Goal: Transaction & Acquisition: Purchase product/service

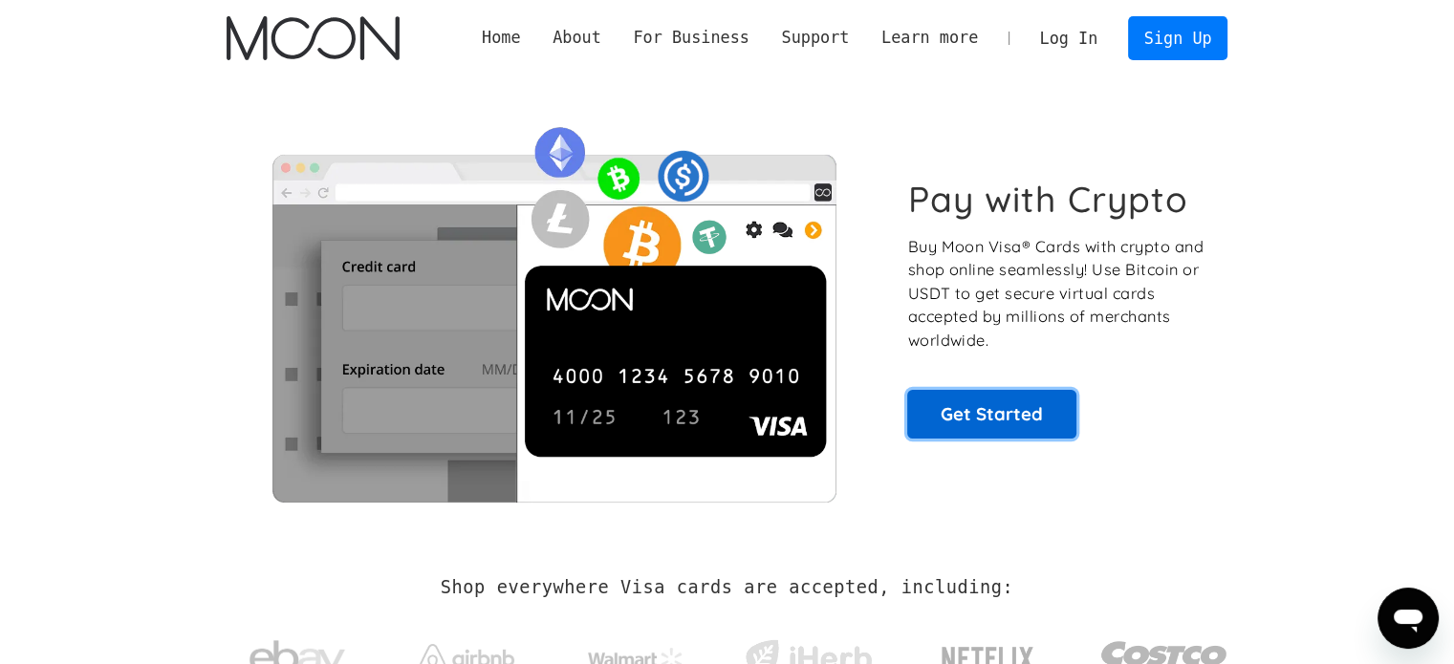
click at [987, 412] on link "Get Started" at bounding box center [991, 414] width 169 height 48
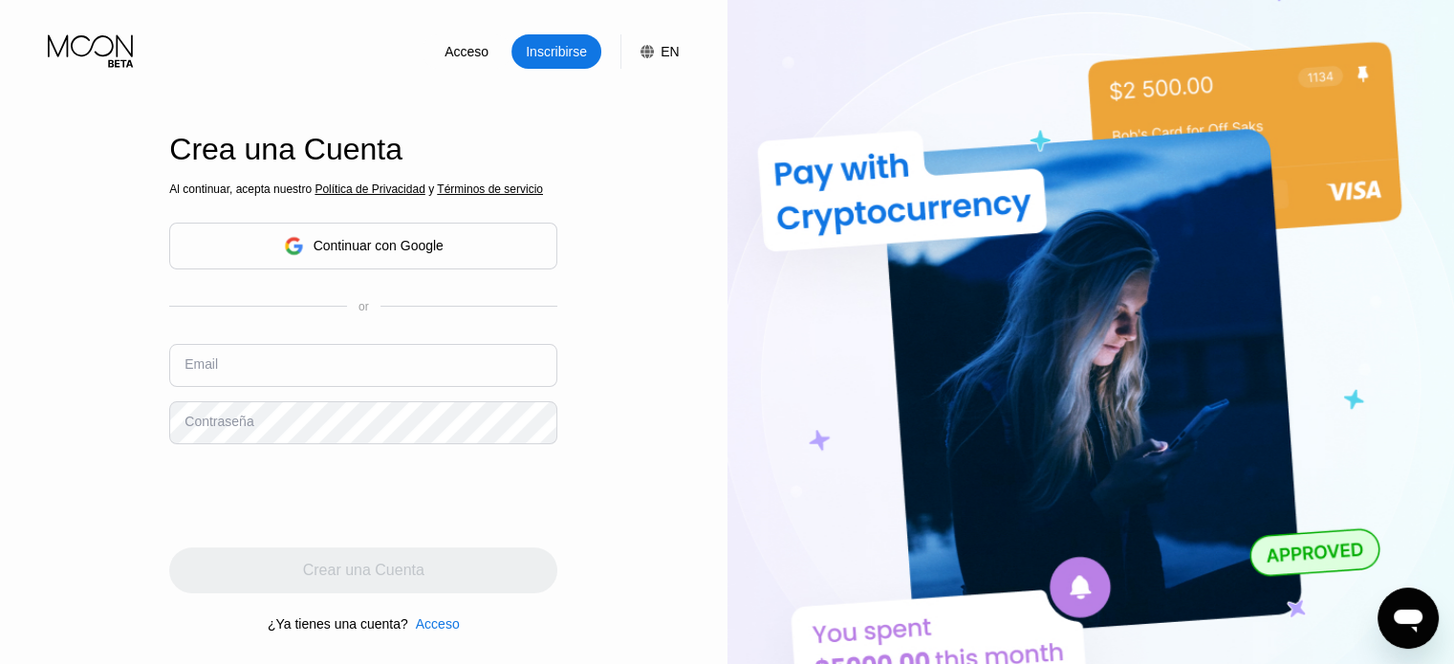
click at [317, 374] on input "text" at bounding box center [363, 365] width 388 height 43
paste input "[EMAIL_ADDRESS][DOMAIN_NAME]"
click at [437, 347] on input "[EMAIL_ADDRESS][DOMAIN_NAME]" at bounding box center [363, 365] width 388 height 43
click at [188, 376] on input "[EMAIL_ADDRESS][DOMAIN_NAME]" at bounding box center [363, 365] width 388 height 43
type input "[EMAIL_ADDRESS][DOMAIN_NAME]"
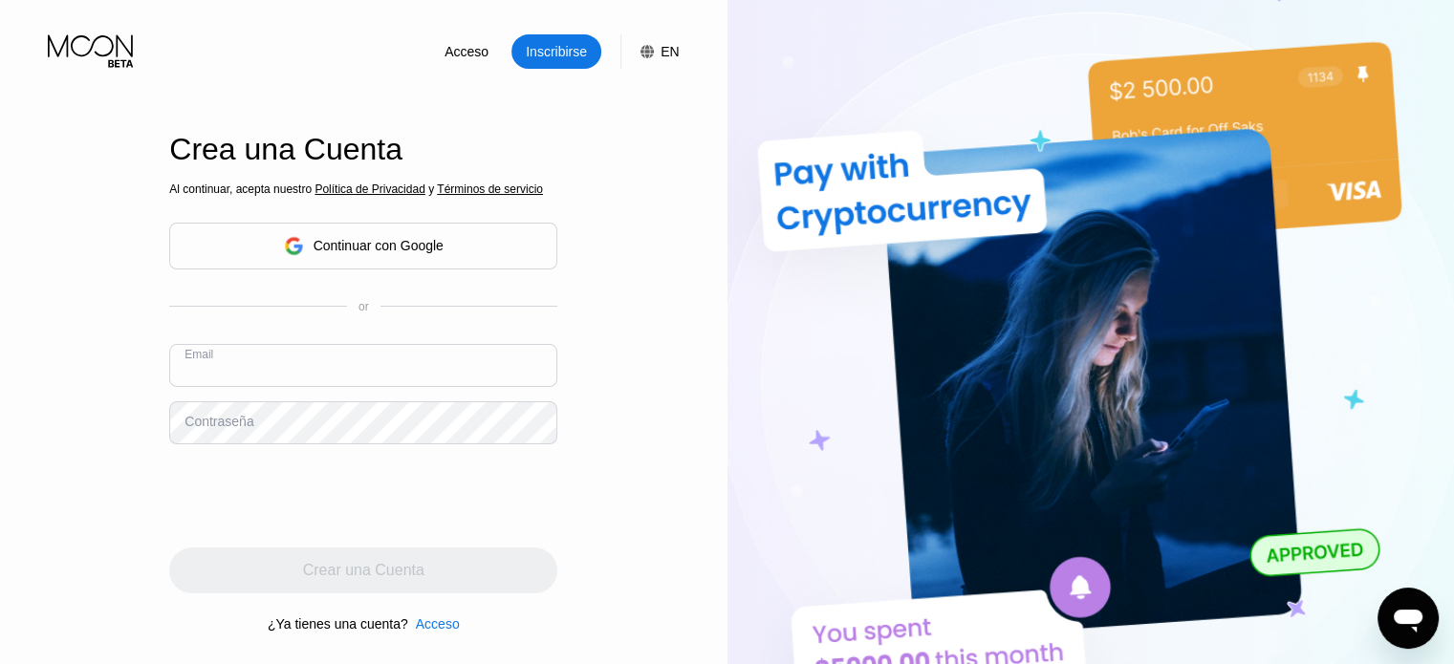
paste input "[EMAIL_ADDRESS][DOMAIN_NAME]"
type input "[EMAIL_ADDRESS][DOMAIN_NAME]"
click at [109, 416] on div "Acceso Inscribirse EN Idioma Select an item Ahorrar Crea una Cuenta Al continua…" at bounding box center [363, 365] width 727 height 731
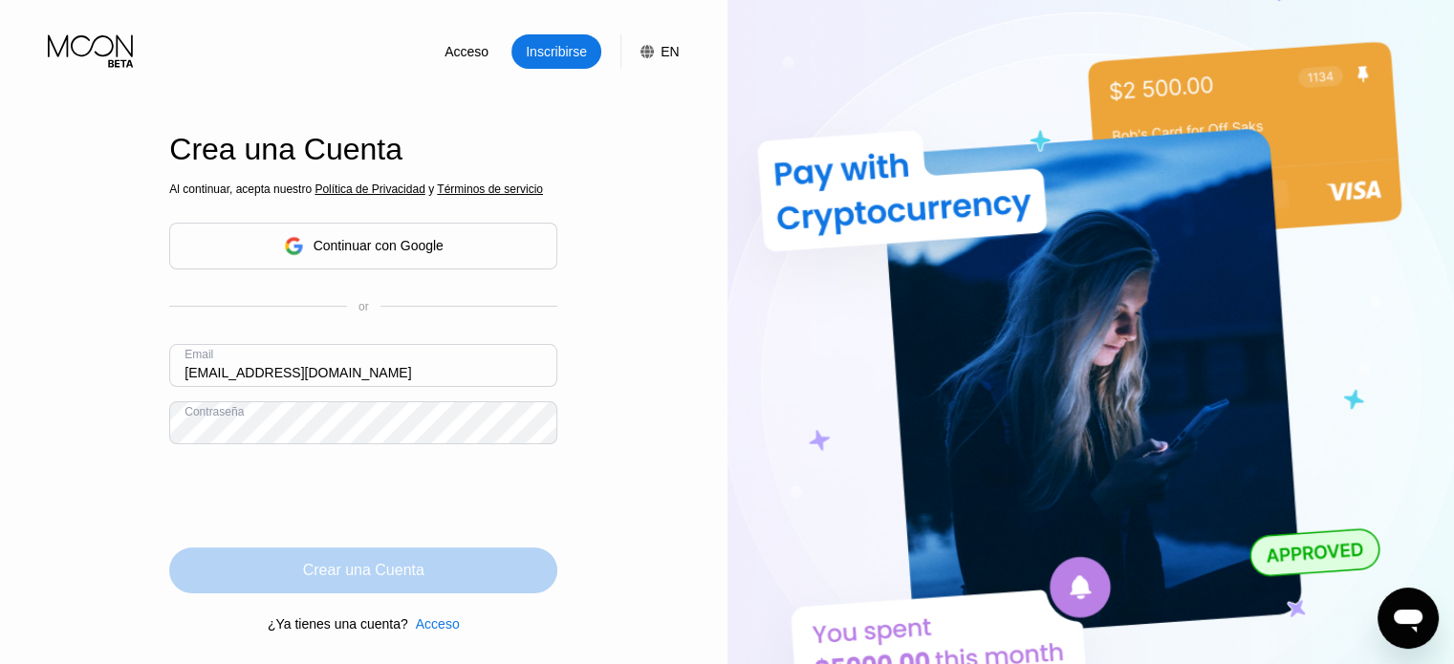
click at [437, 571] on div "Crear una Cuenta" at bounding box center [363, 571] width 388 height 46
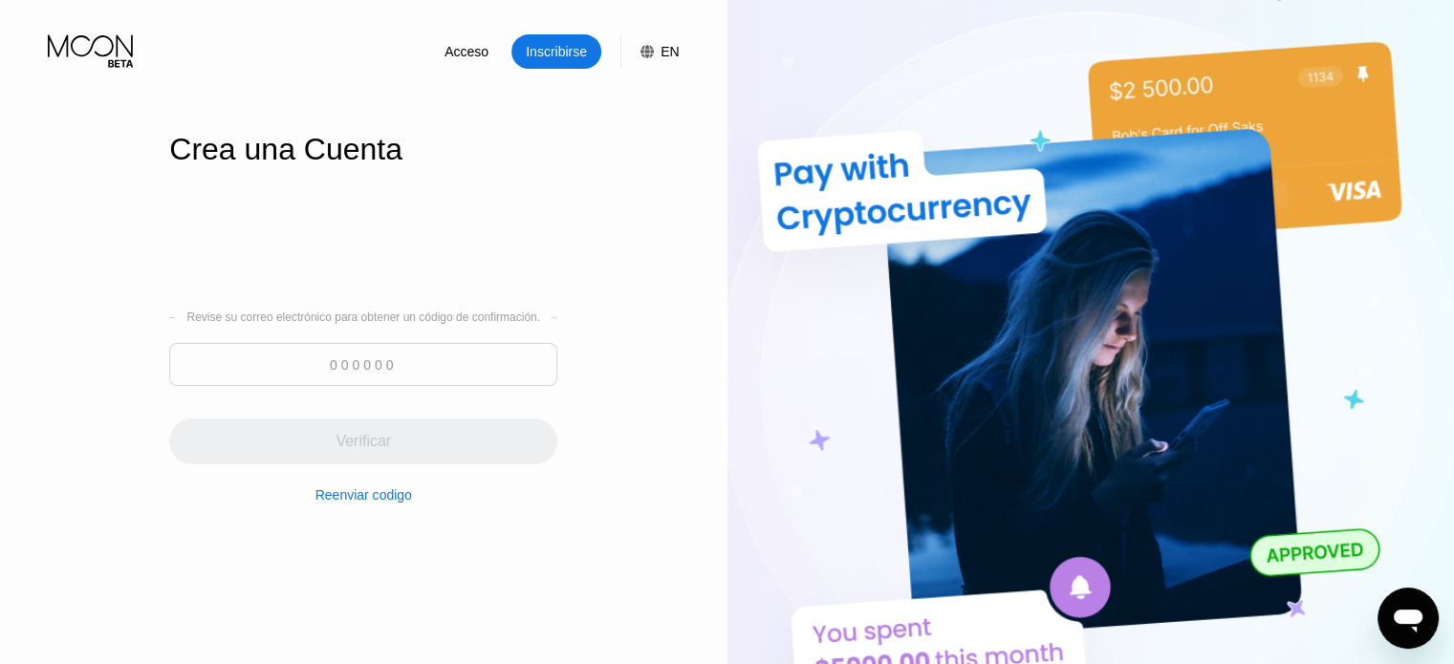
click at [384, 367] on input at bounding box center [363, 364] width 388 height 43
paste input "820565"
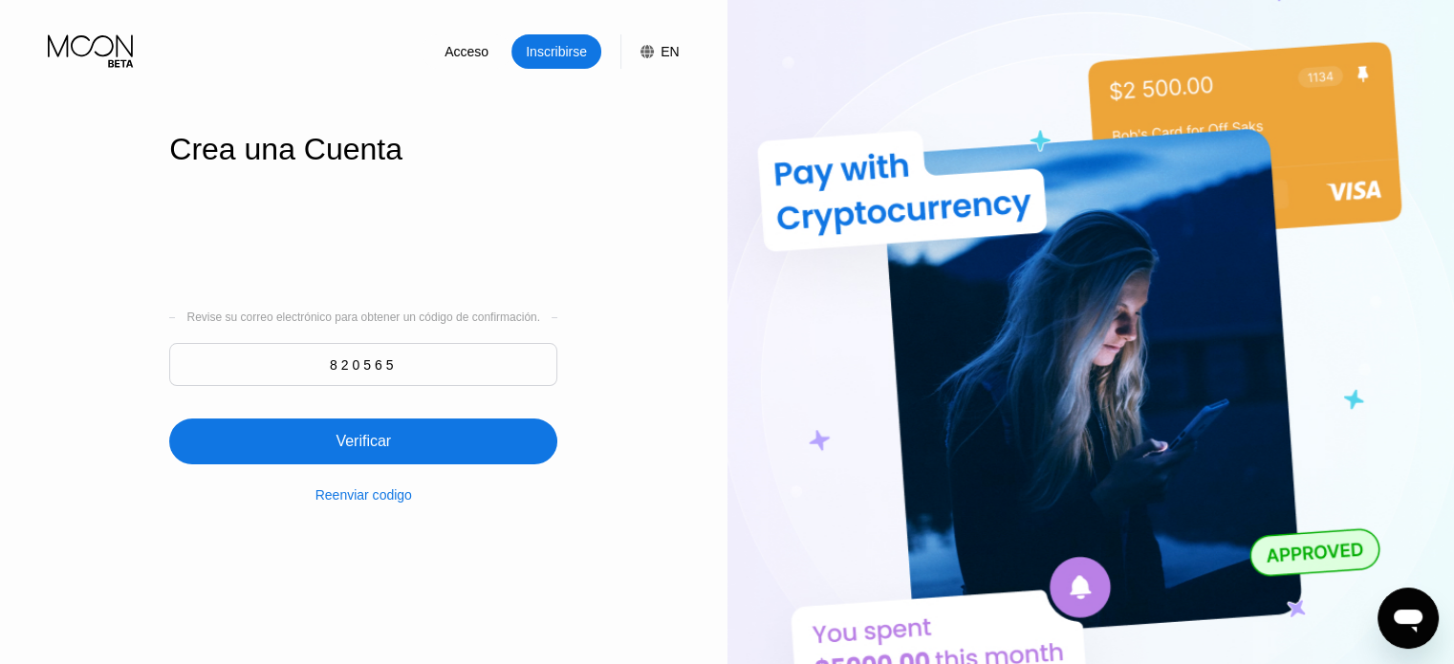
type input "820565"
click at [397, 446] on div "Verificar" at bounding box center [363, 442] width 388 height 46
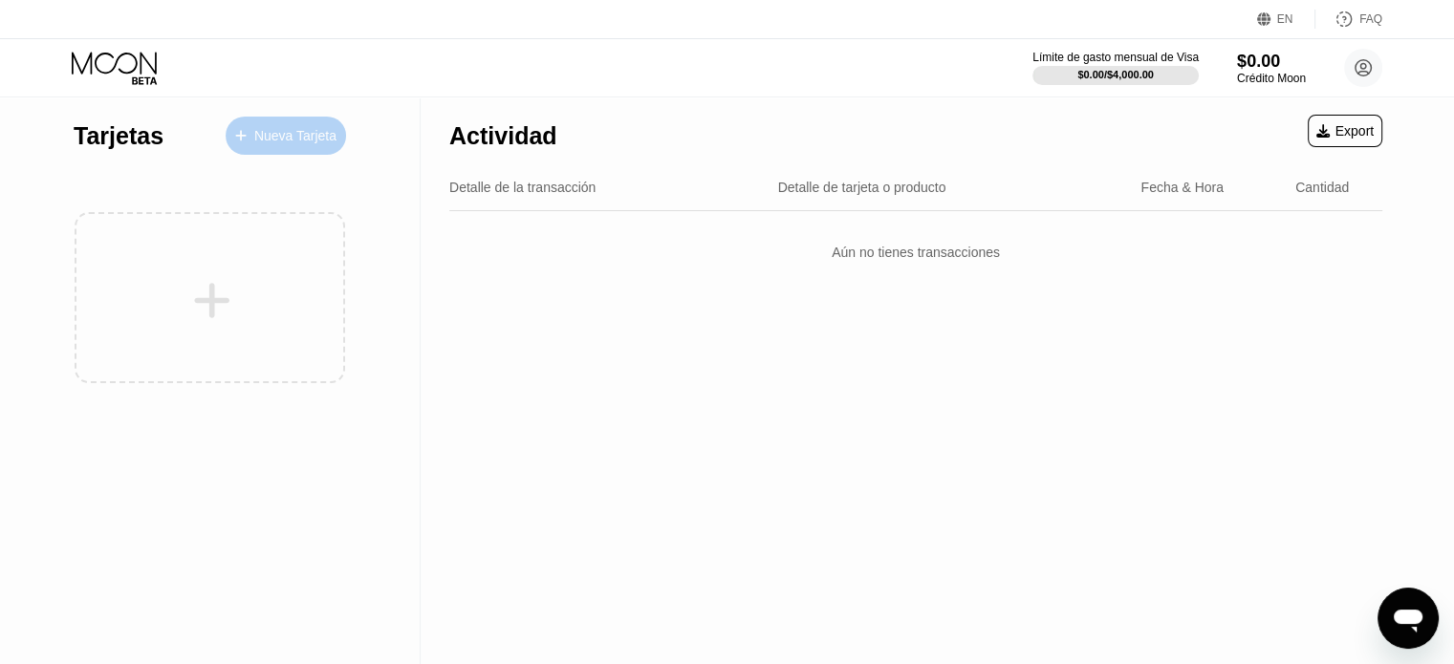
click at [256, 122] on div "Nueva Tarjeta" at bounding box center [286, 136] width 120 height 38
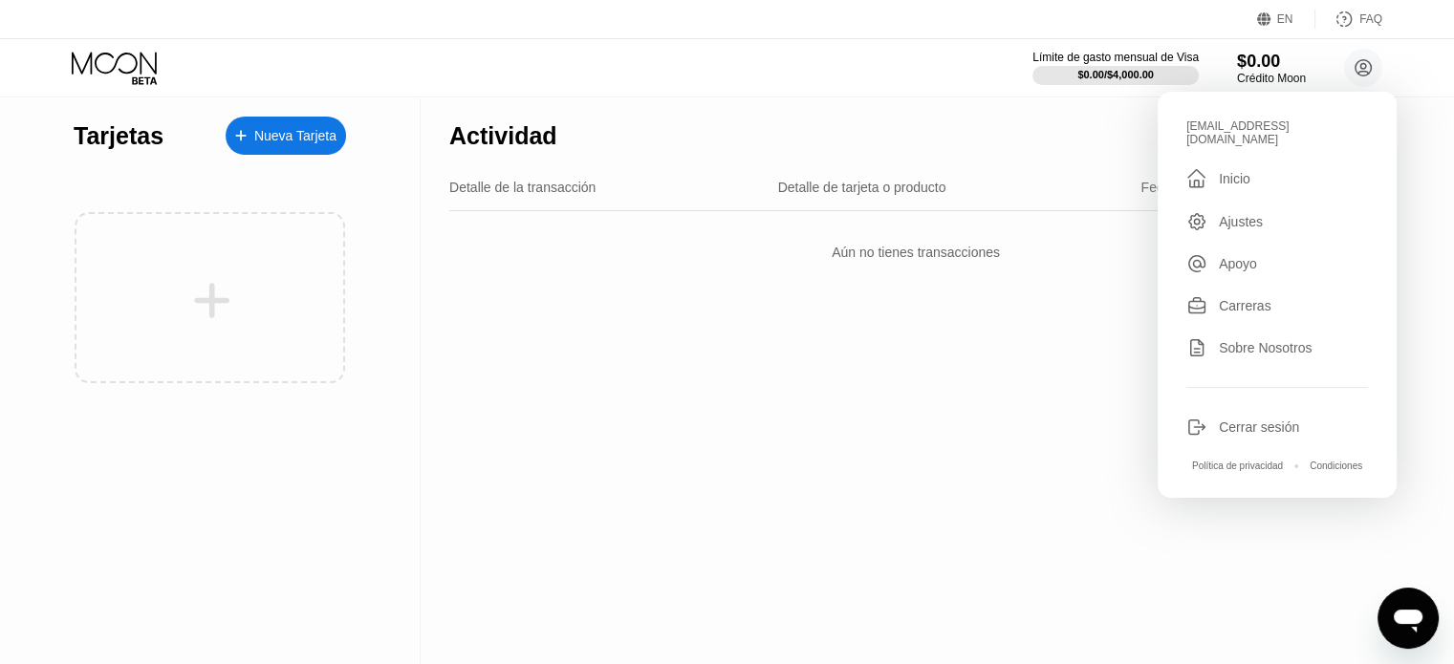
click at [1255, 422] on div "Cerrar sesión" at bounding box center [1259, 427] width 80 height 15
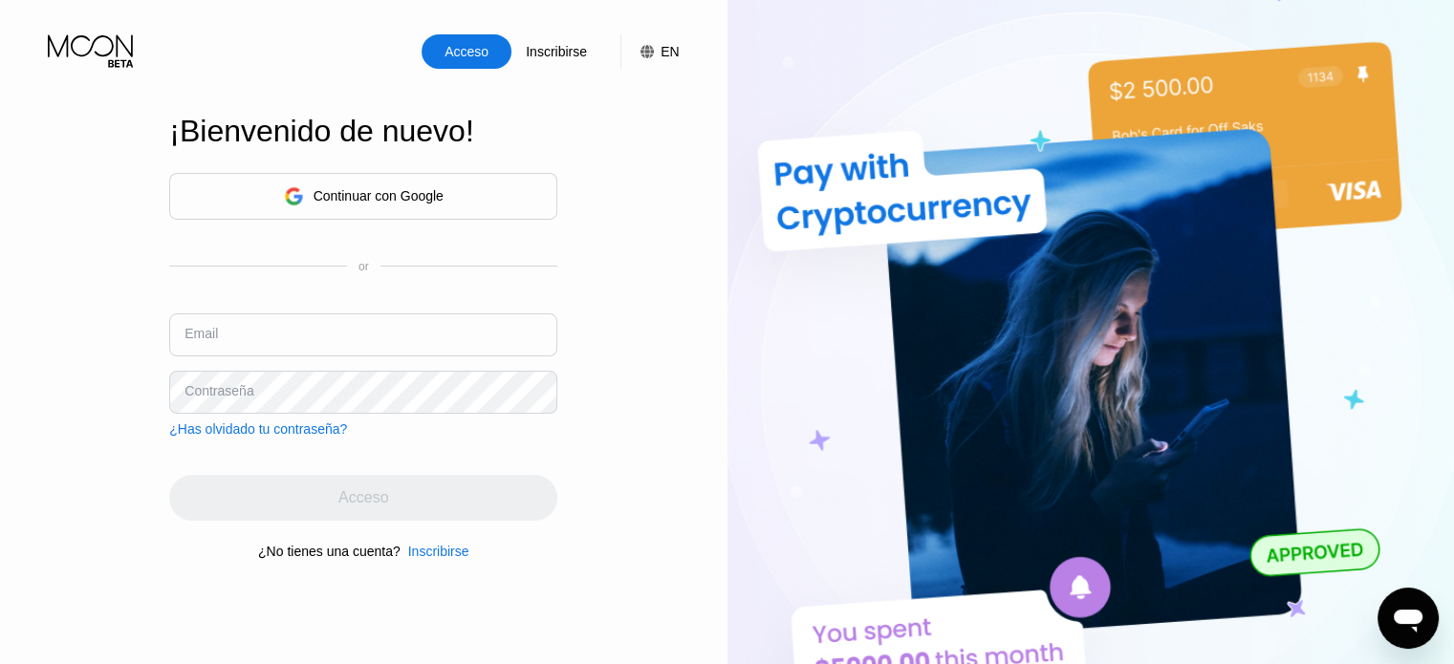
click at [380, 321] on input "text" at bounding box center [363, 334] width 388 height 43
click at [356, 342] on input "text" at bounding box center [363, 334] width 388 height 43
click at [359, 330] on input "text" at bounding box center [363, 334] width 388 height 43
click at [348, 334] on input "text" at bounding box center [363, 334] width 388 height 43
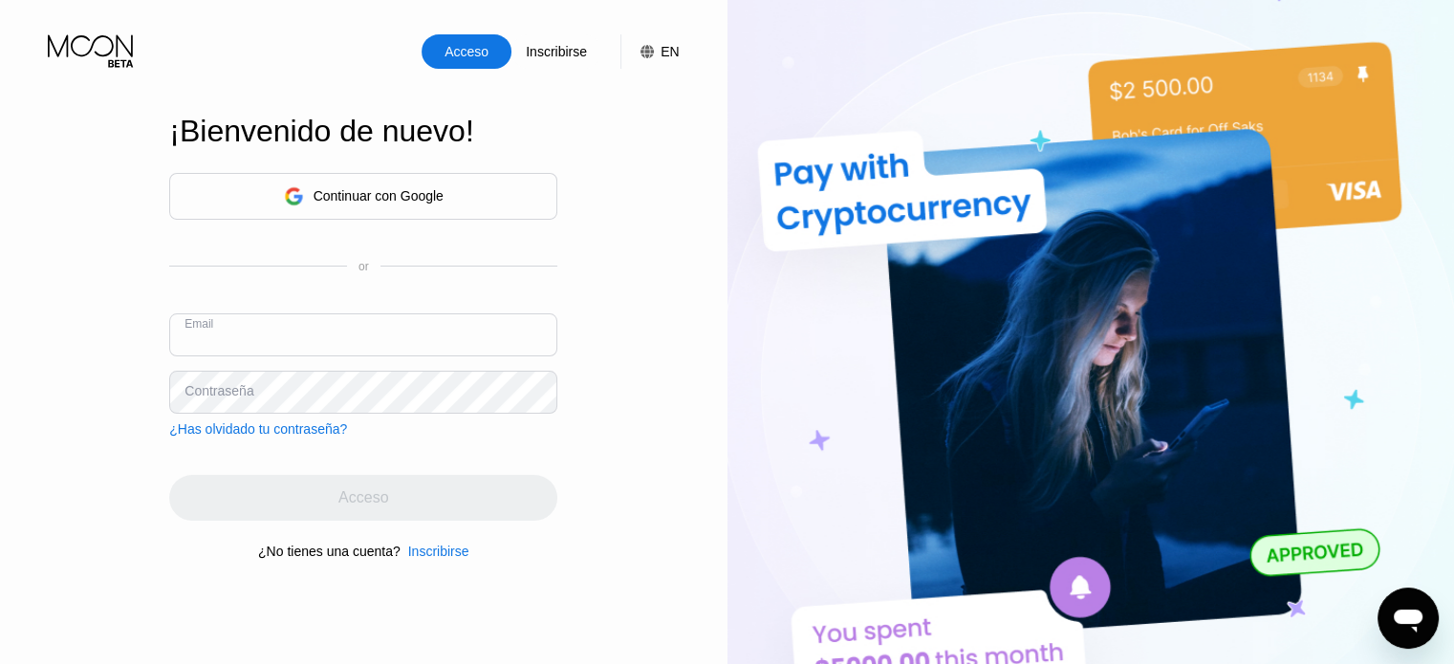
click at [348, 334] on input "text" at bounding box center [363, 334] width 388 height 43
click at [279, 318] on input "text" at bounding box center [363, 334] width 388 height 43
paste input "[EMAIL_ADDRESS][DOMAIN_NAME]"
type input "[EMAIL_ADDRESS][DOMAIN_NAME]"
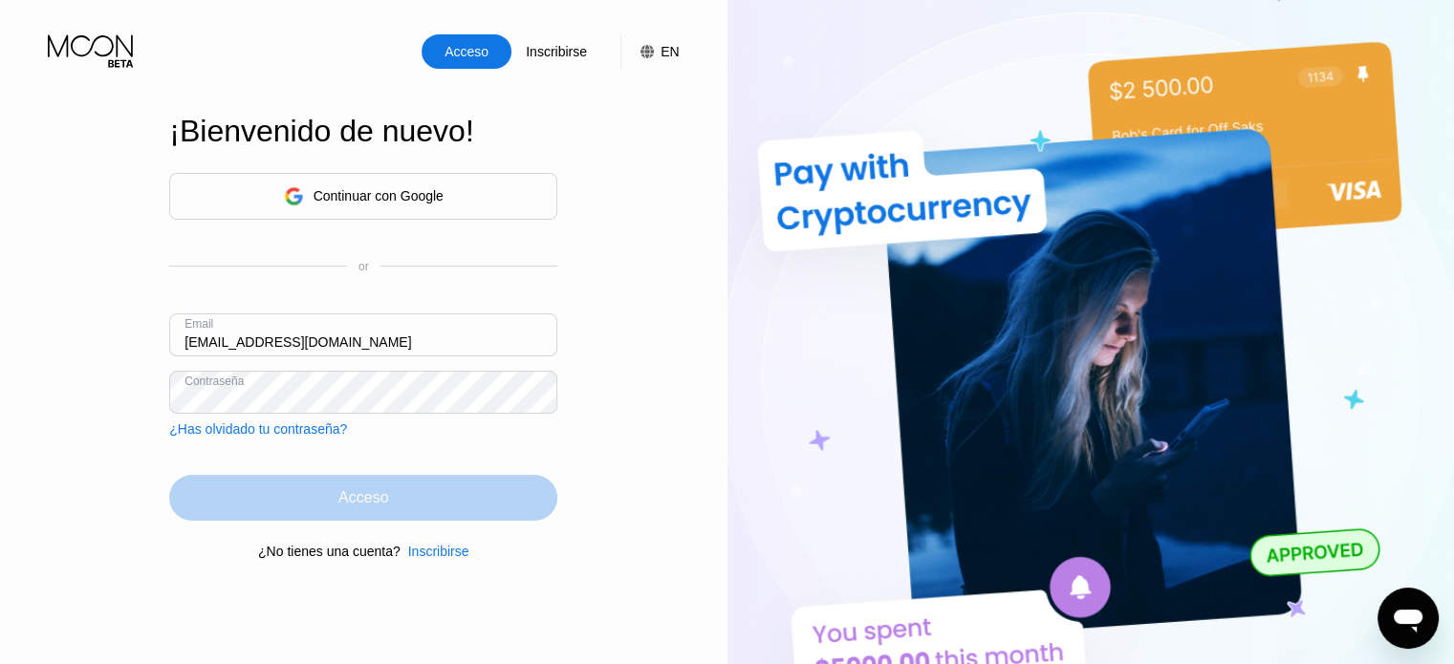
click at [423, 492] on div "Acceso" at bounding box center [363, 498] width 388 height 46
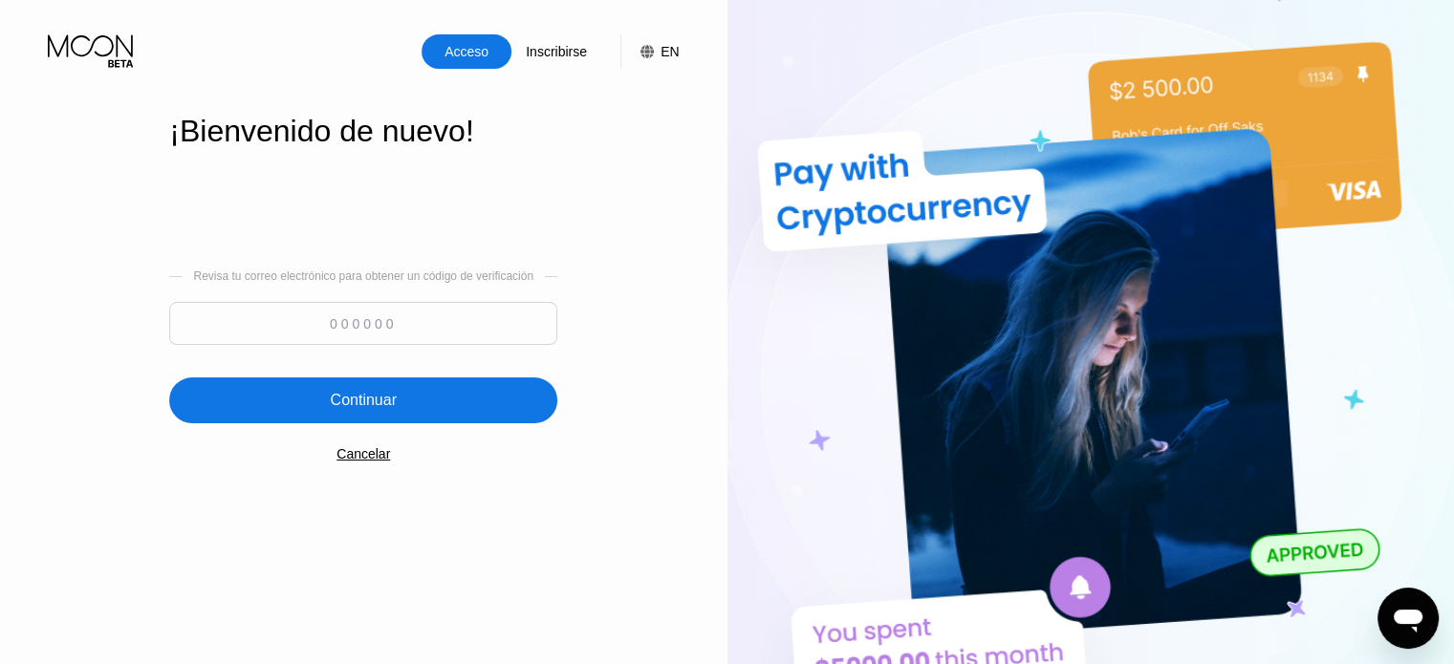
click at [371, 328] on input at bounding box center [363, 323] width 388 height 43
paste input "561067"
type input "561067"
click at [421, 393] on div "Continuar" at bounding box center [363, 401] width 388 height 46
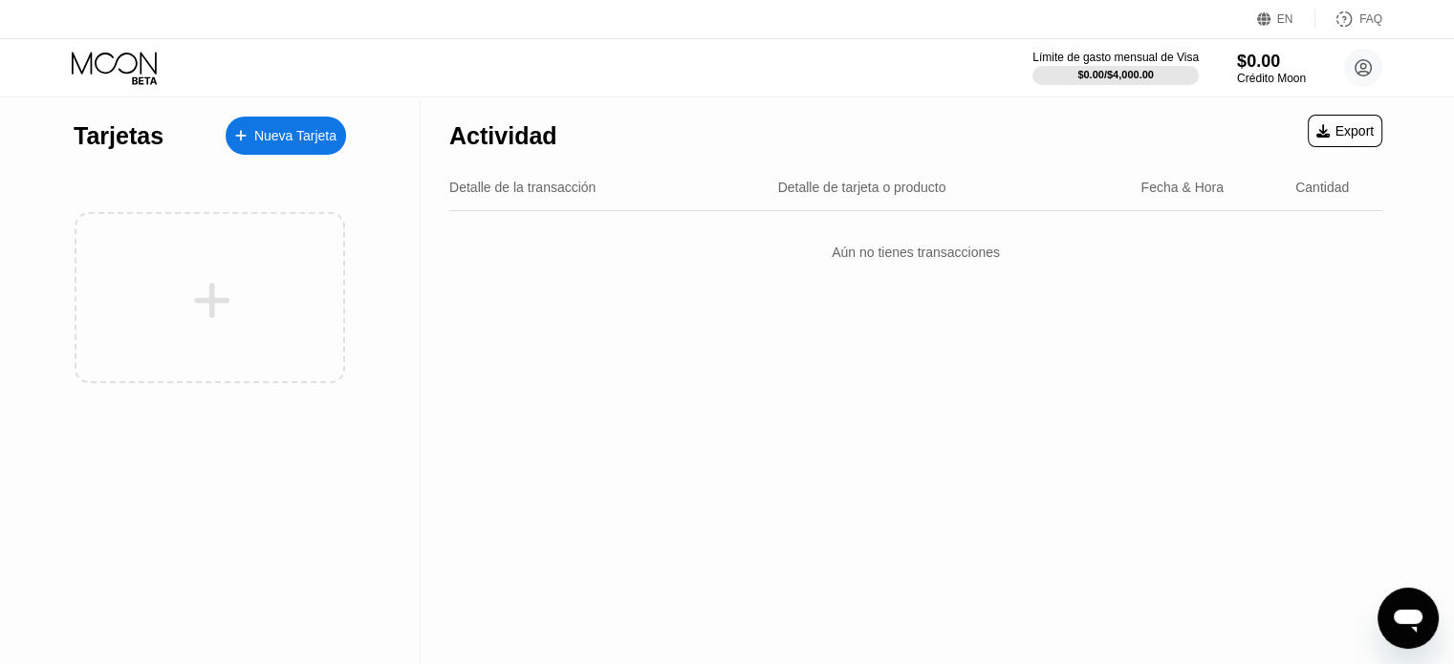
click at [312, 141] on div "Nueva Tarjeta" at bounding box center [295, 136] width 82 height 16
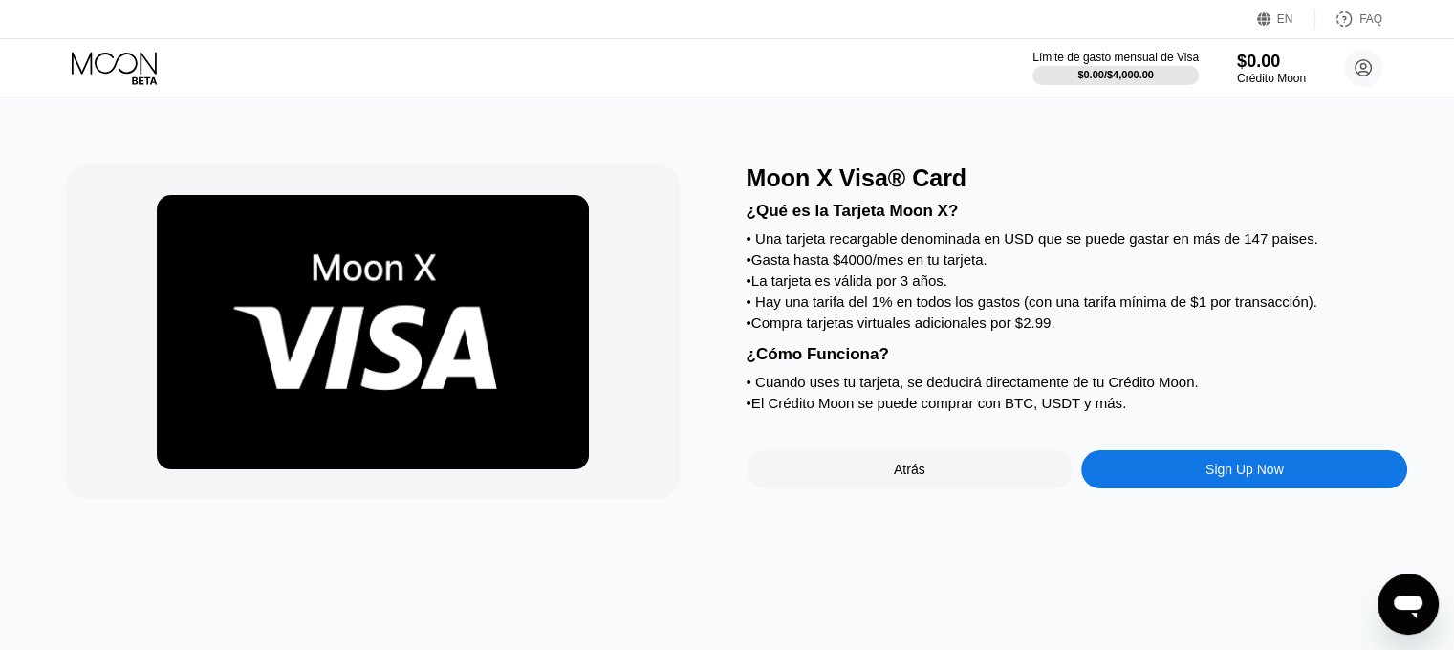
click at [1198, 488] on div "Sign Up Now" at bounding box center [1244, 469] width 326 height 38
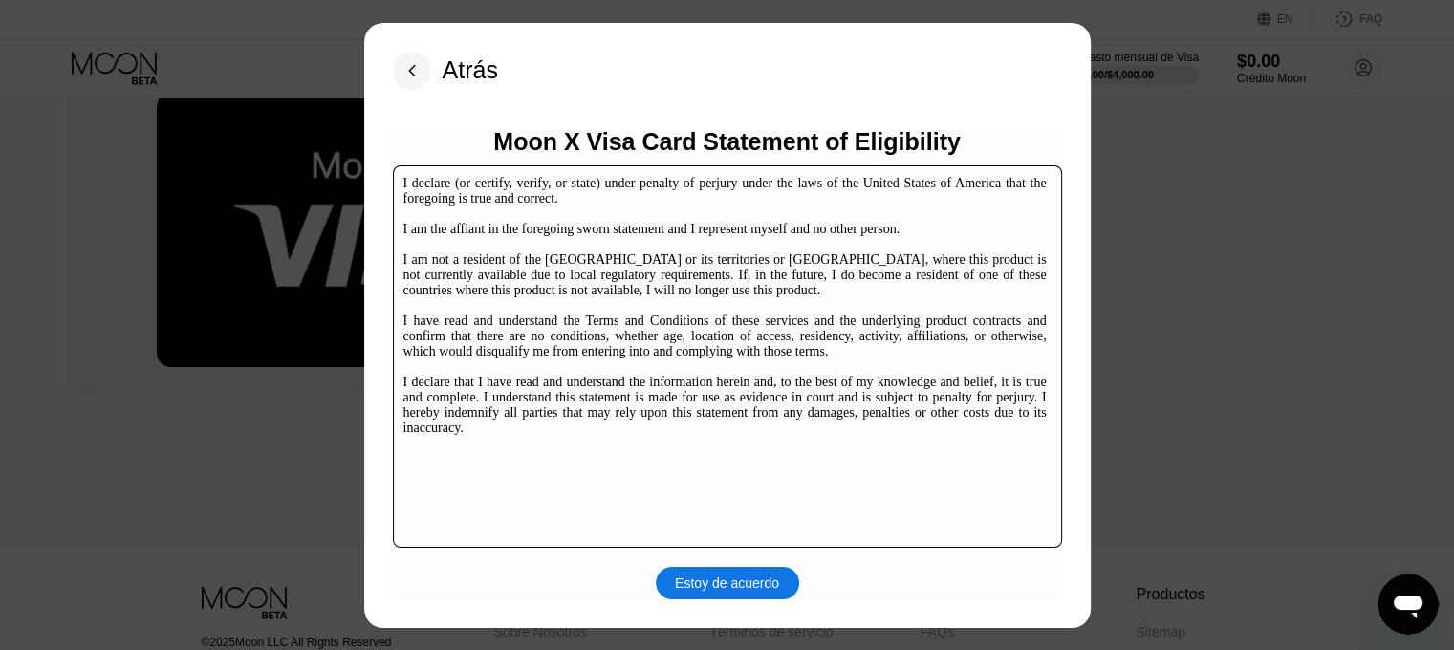
scroll to position [291, 0]
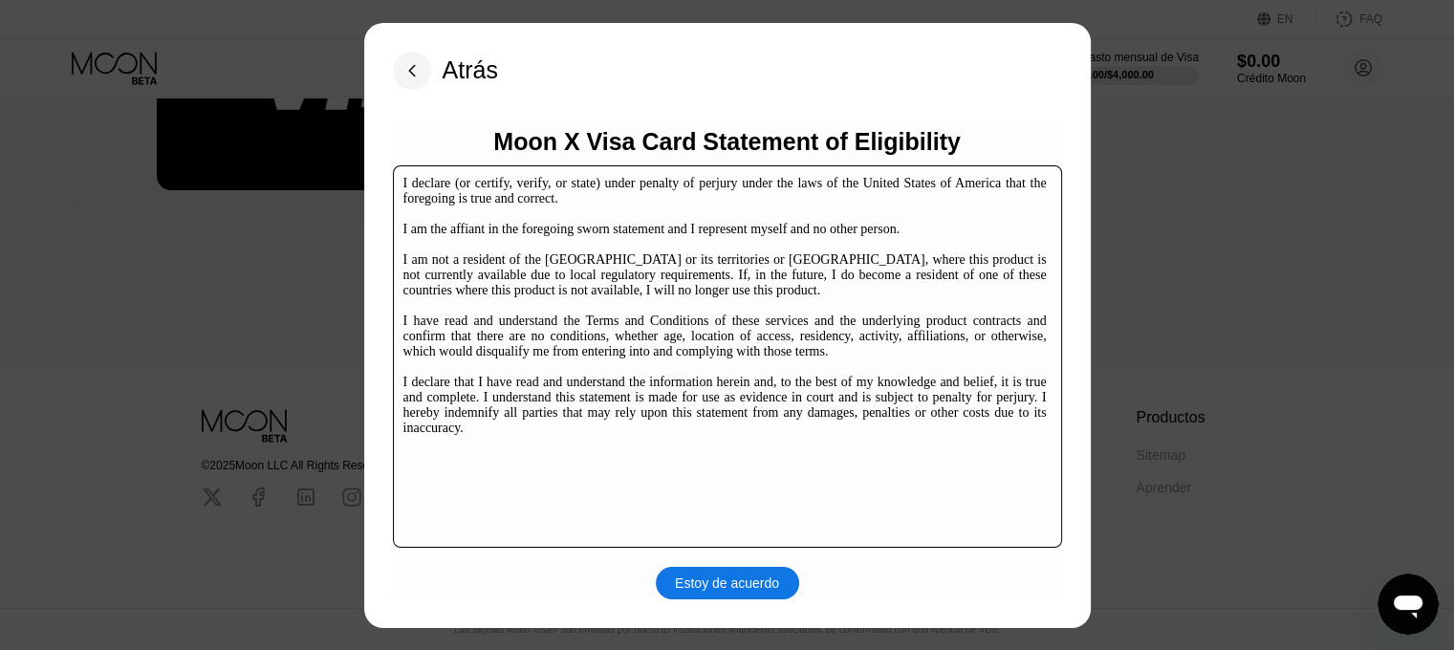
click at [724, 590] on div "Estoy de acuerdo" at bounding box center [727, 582] width 104 height 17
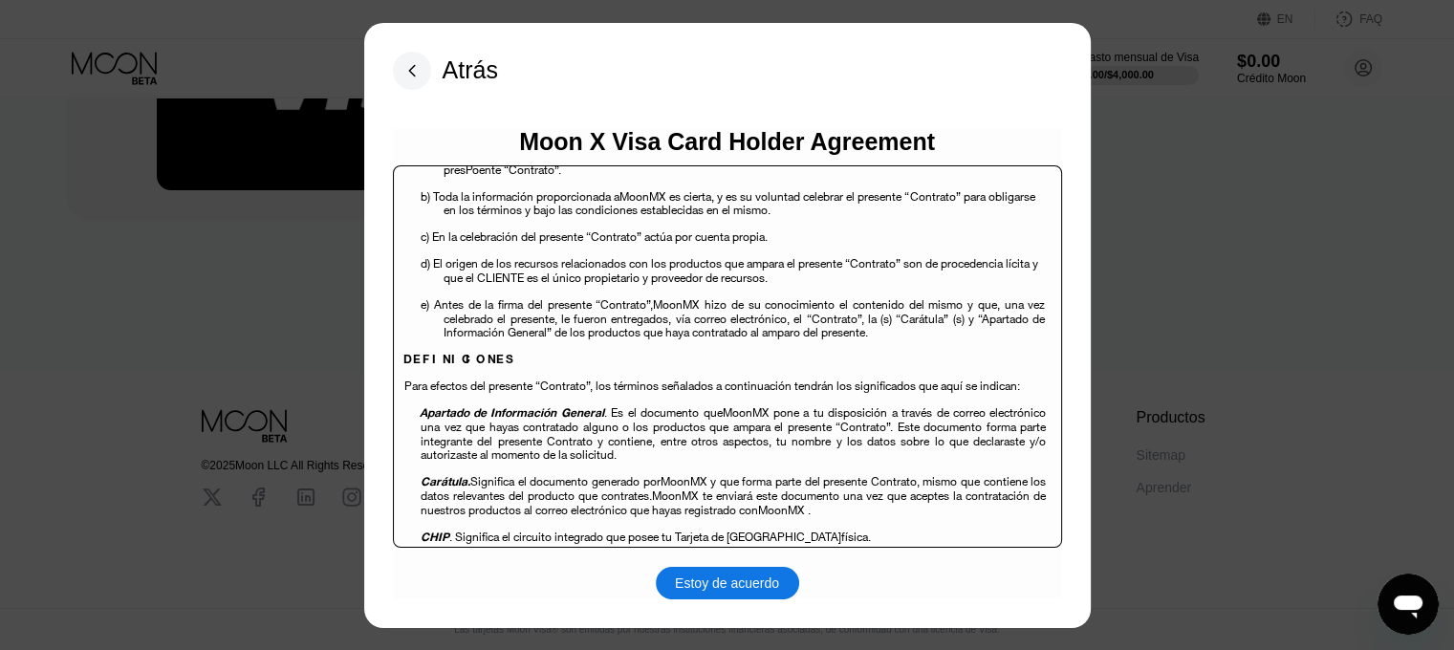
scroll to position [382, 0]
click at [727, 578] on div "Estoy de acuerdo" at bounding box center [727, 582] width 104 height 17
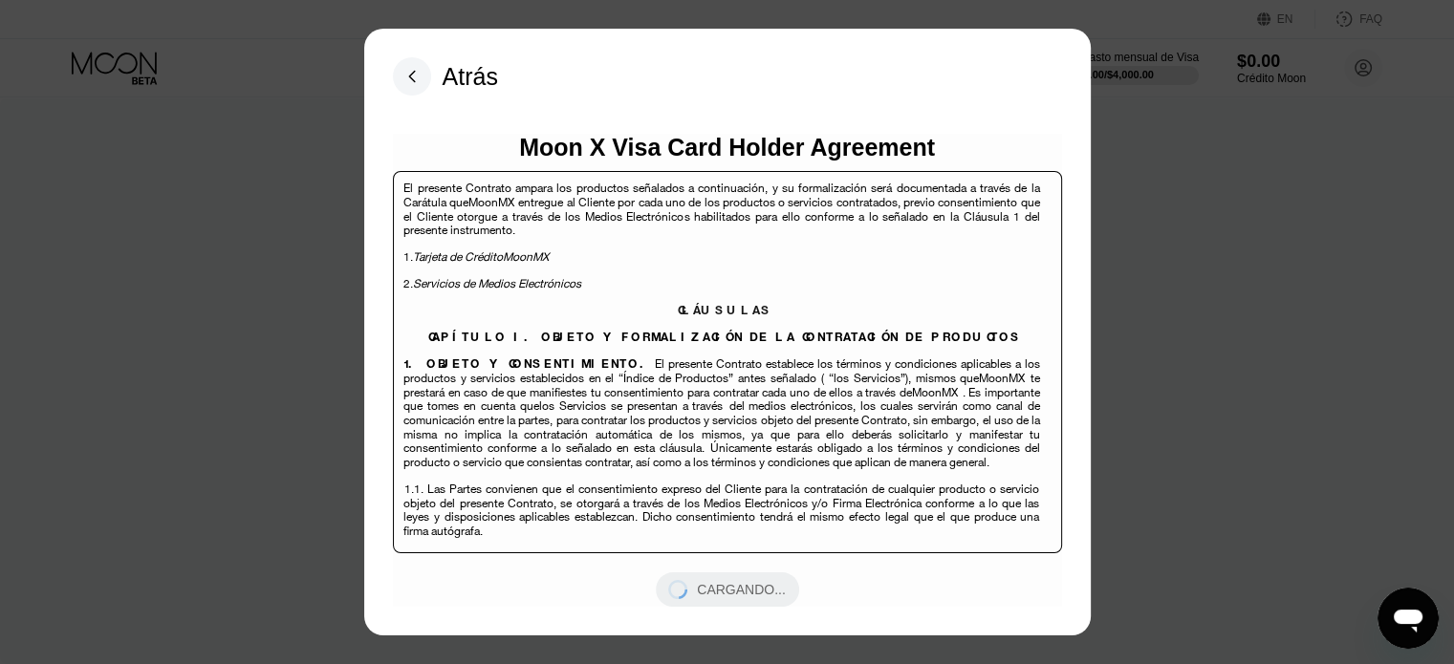
scroll to position [3632, 0]
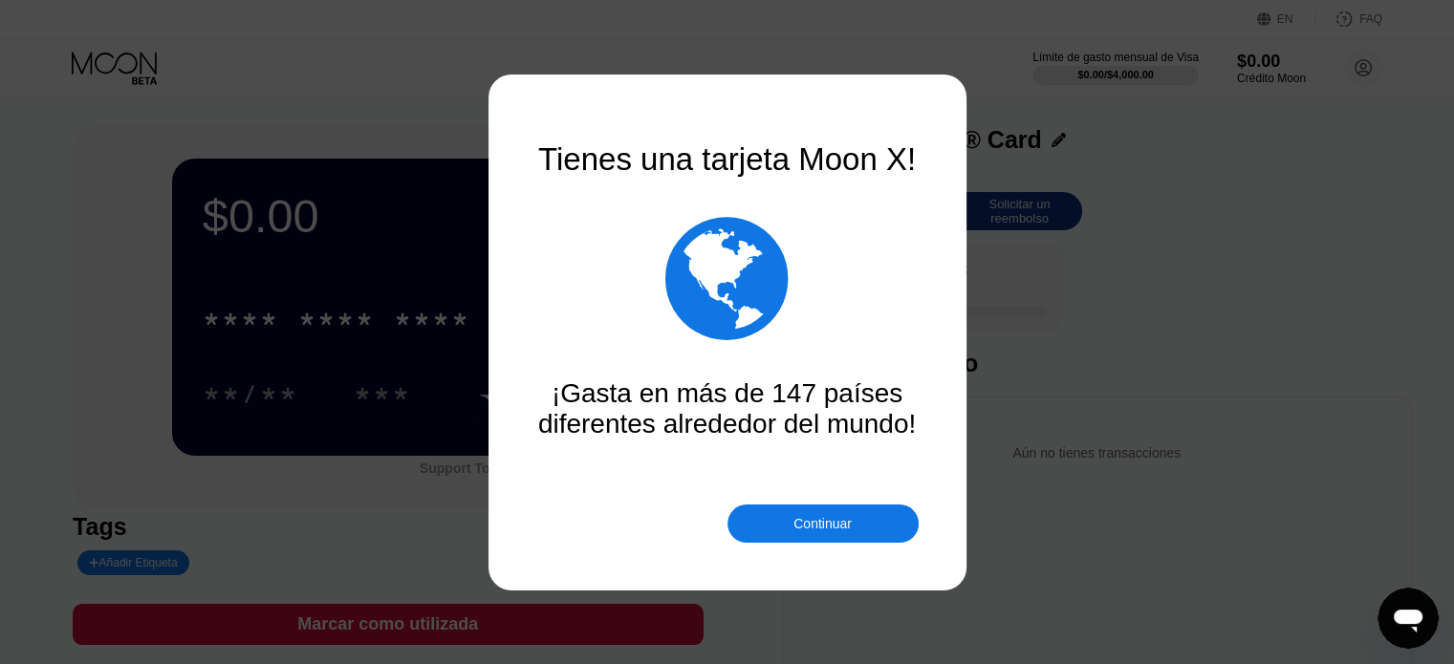
click at [835, 524] on div "Continuar" at bounding box center [822, 523] width 58 height 15
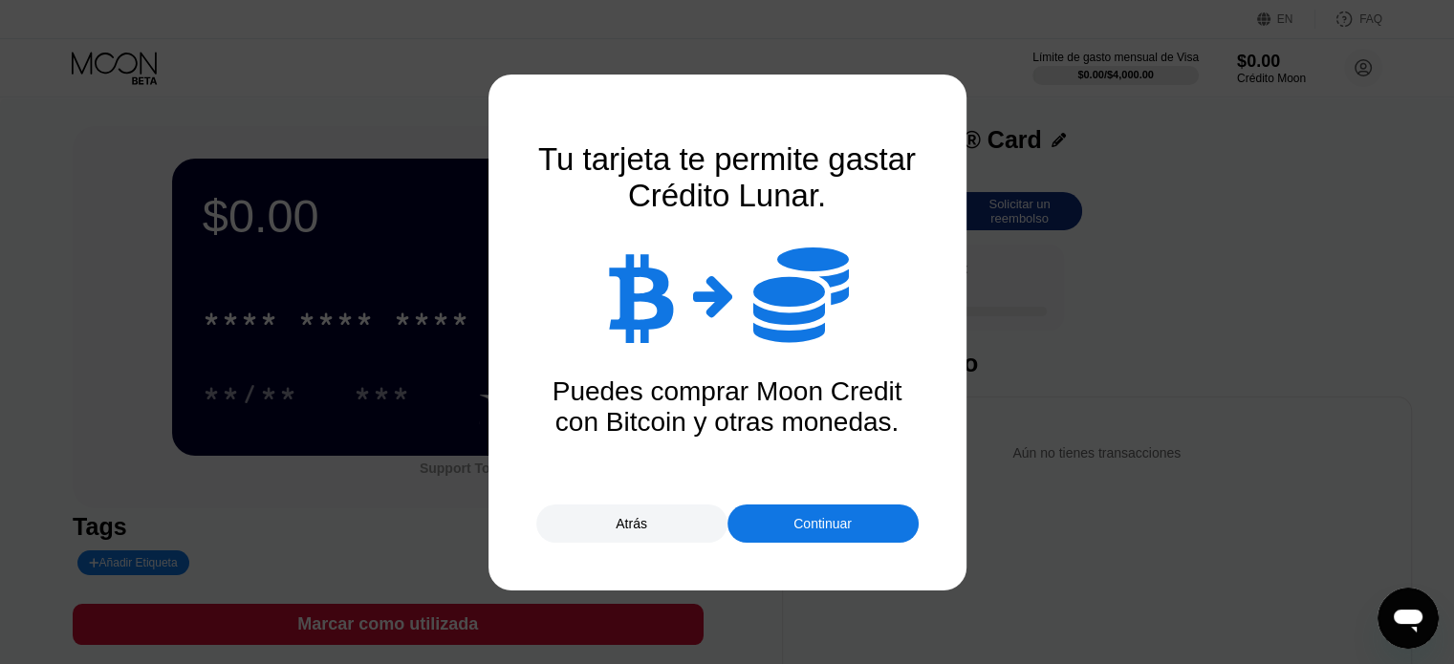
click at [835, 524] on div "Continuar" at bounding box center [822, 523] width 58 height 15
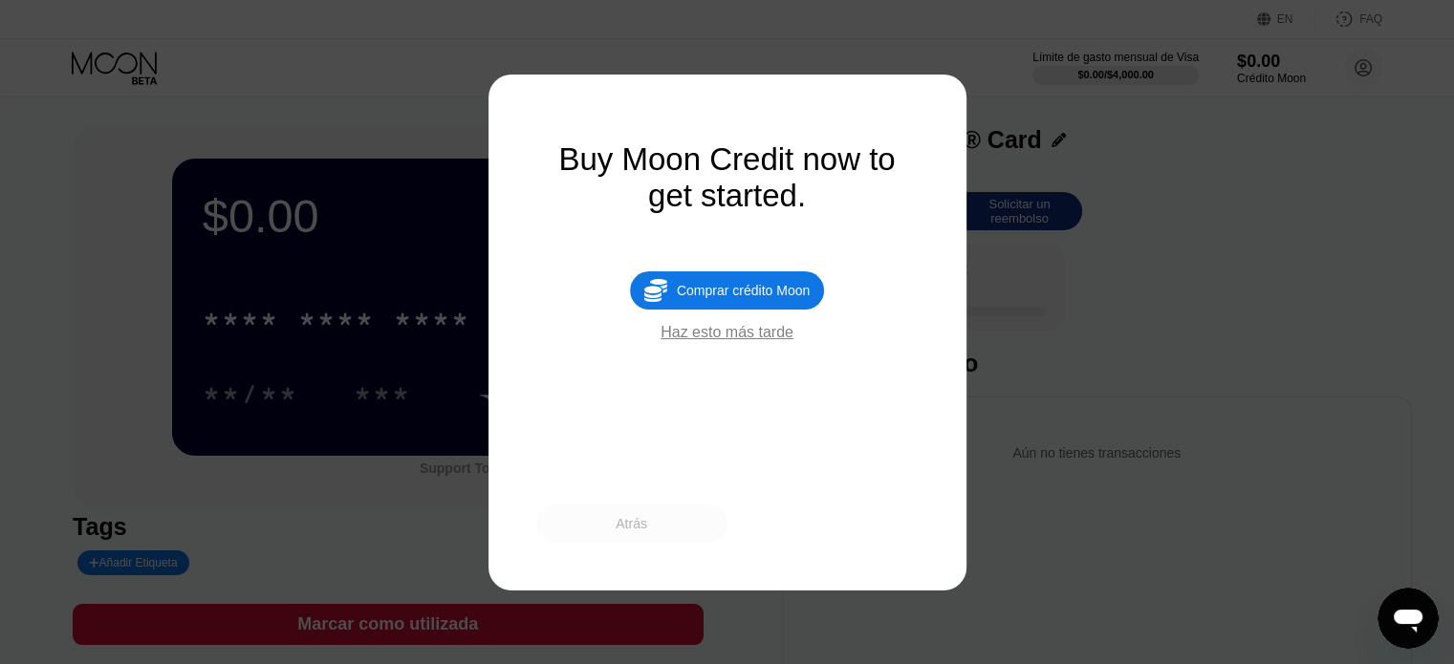
click at [652, 523] on div "Atrás" at bounding box center [631, 524] width 191 height 38
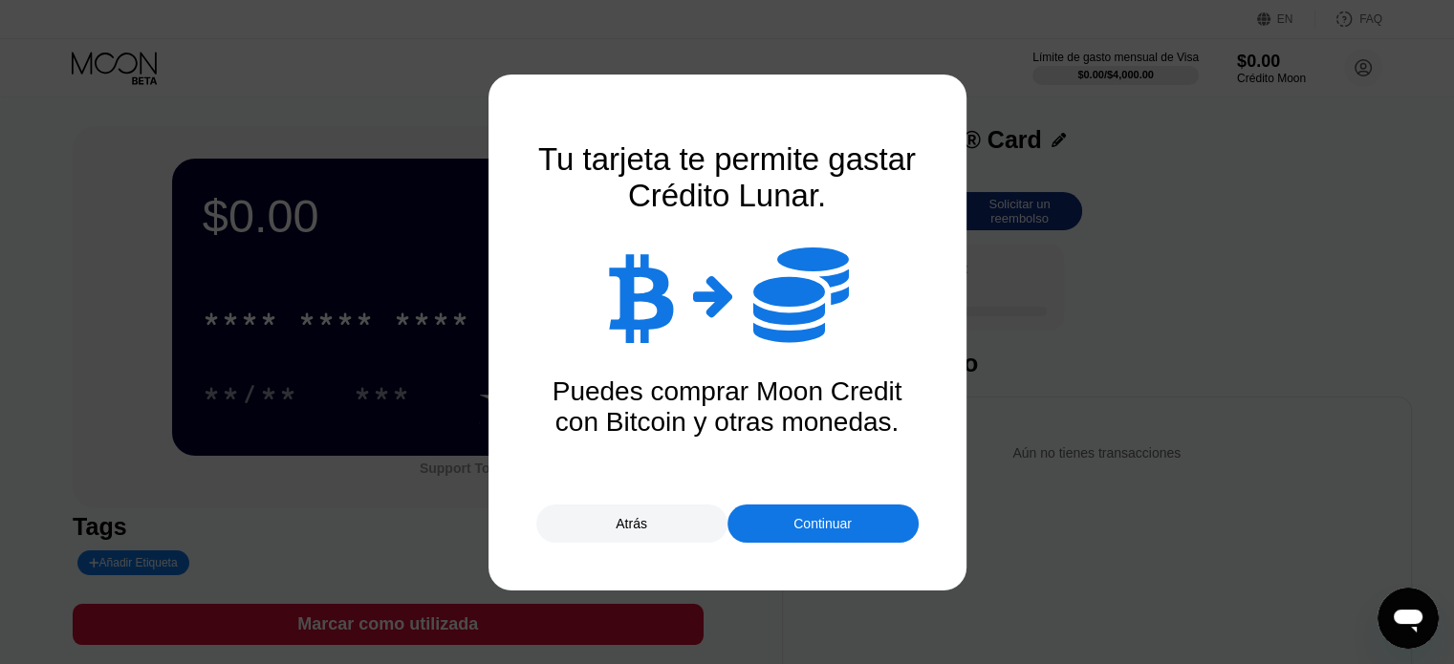
click at [814, 528] on div "Continuar" at bounding box center [822, 523] width 58 height 15
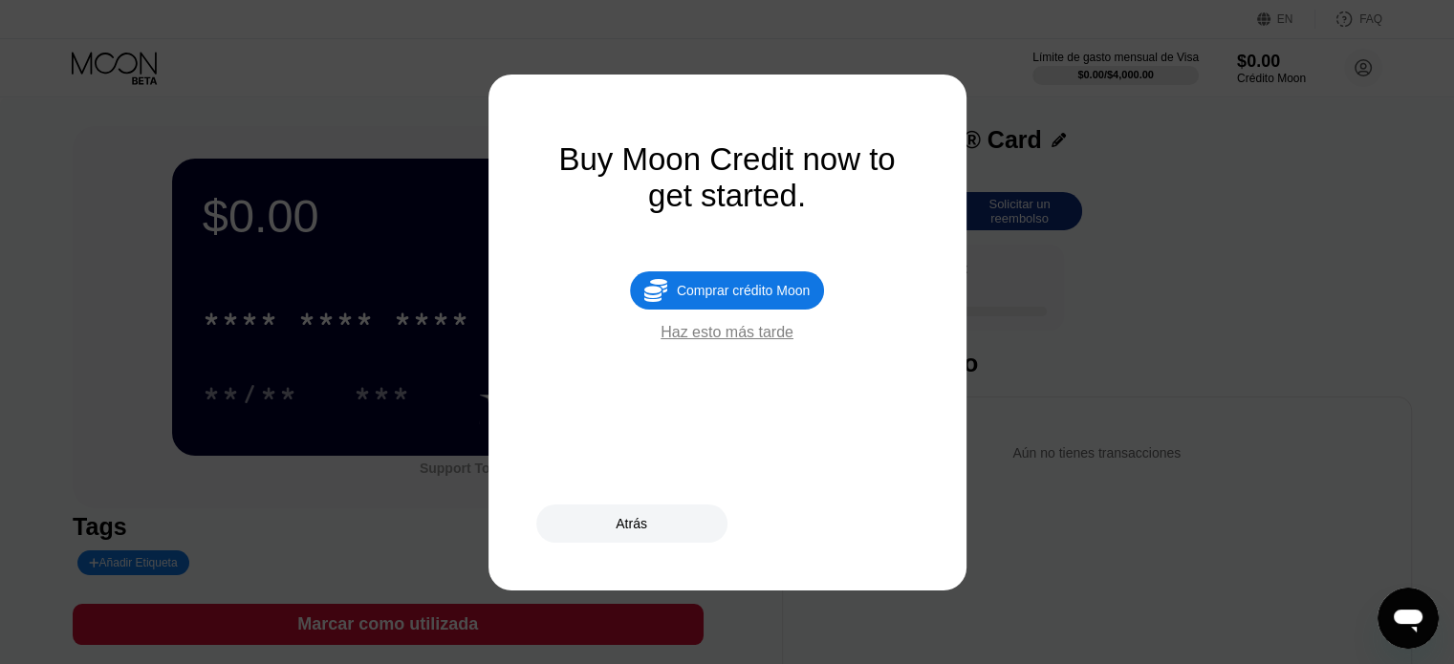
click at [730, 341] on div "Haz esto más tarde" at bounding box center [726, 332] width 133 height 17
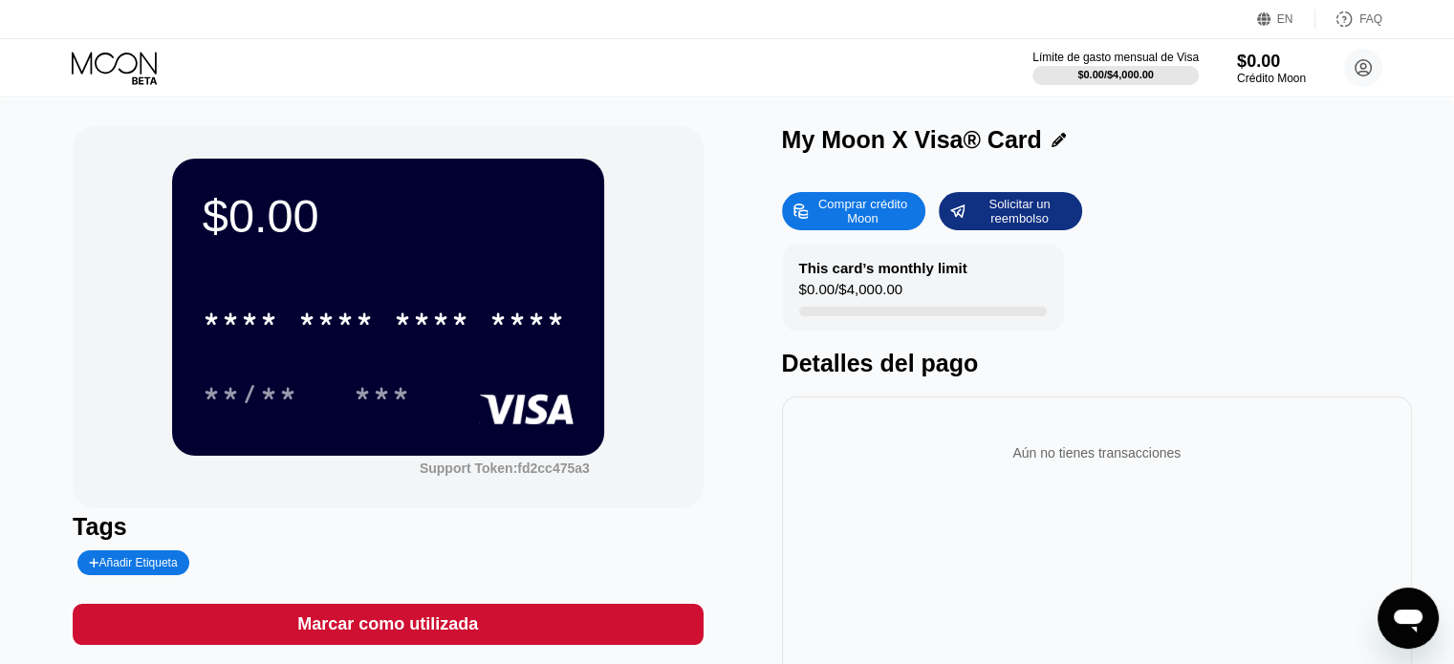
click at [434, 309] on div "* * * *" at bounding box center [432, 322] width 76 height 31
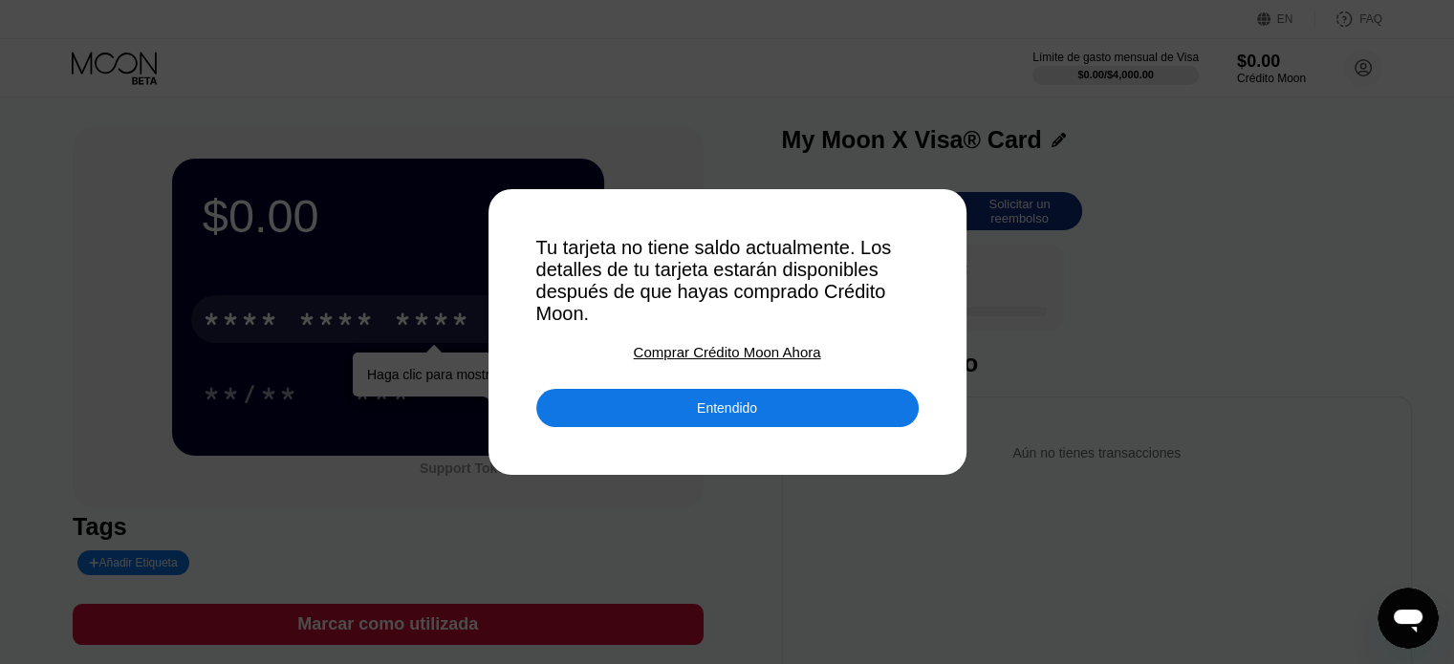
click at [720, 417] on div "Entendido" at bounding box center [727, 407] width 60 height 17
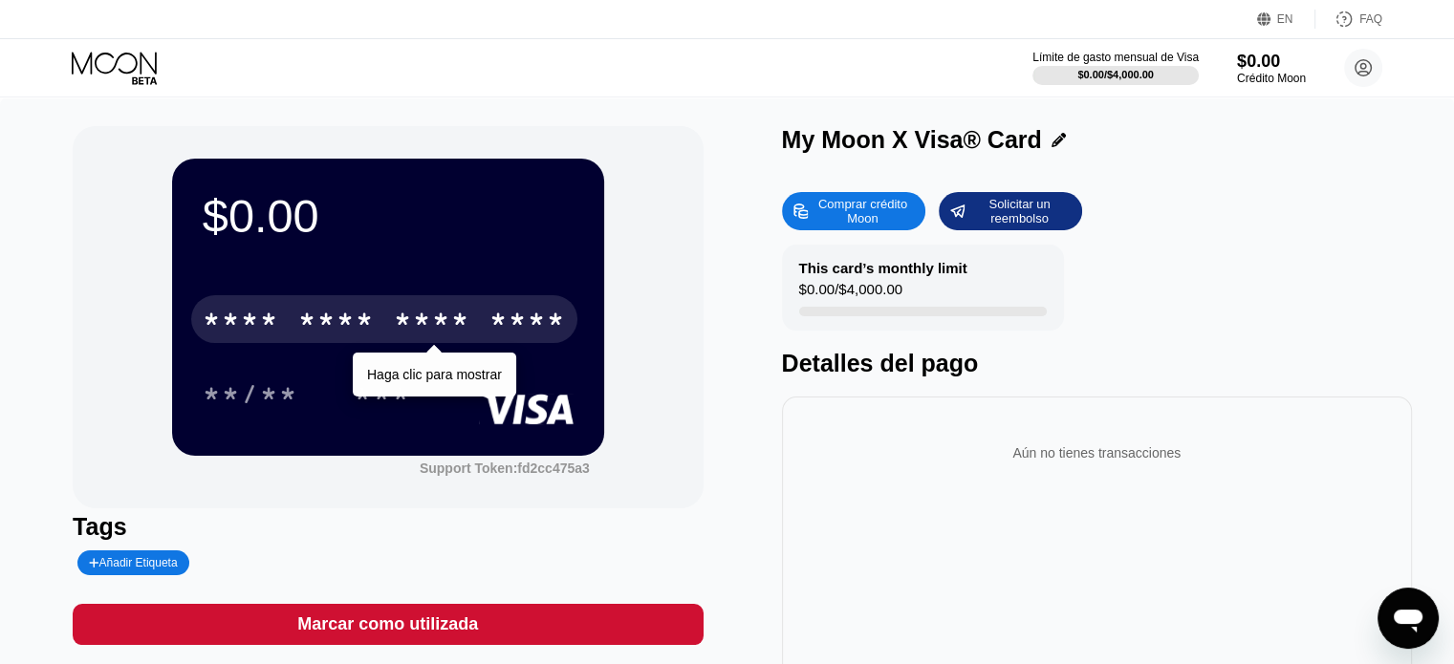
click at [463, 312] on div "* * * *" at bounding box center [432, 322] width 76 height 31
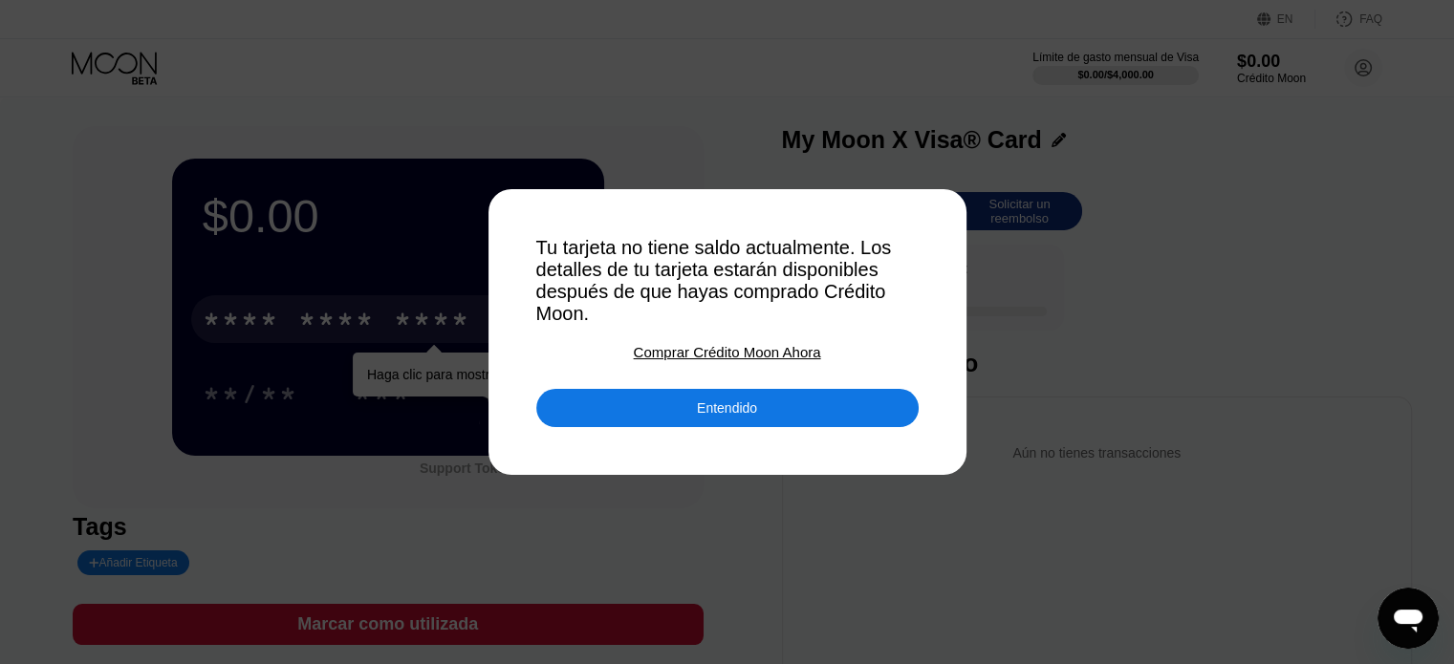
click at [712, 356] on div "Comprar Crédito Moon Ahora" at bounding box center [727, 352] width 187 height 16
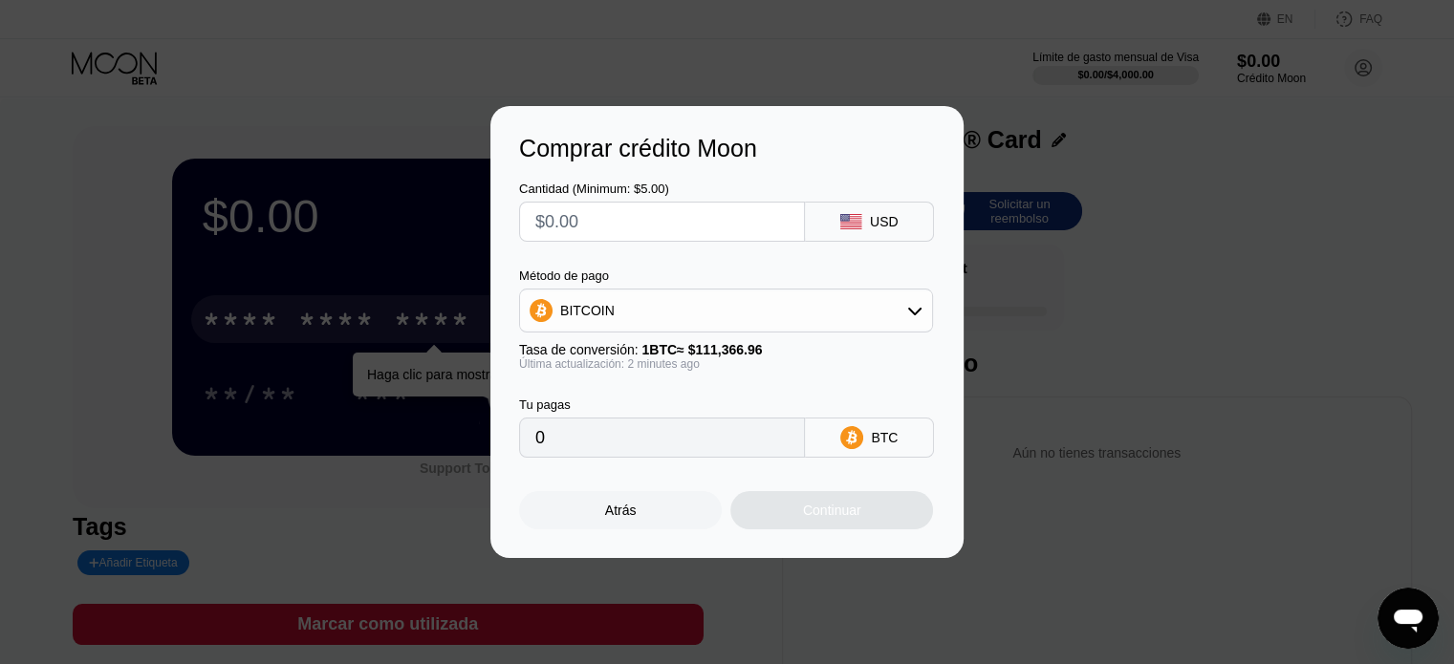
click at [707, 230] on input "text" at bounding box center [661, 222] width 253 height 38
click at [886, 222] on div "USD" at bounding box center [884, 221] width 29 height 15
click at [902, 312] on div "BITCOIN" at bounding box center [726, 310] width 412 height 38
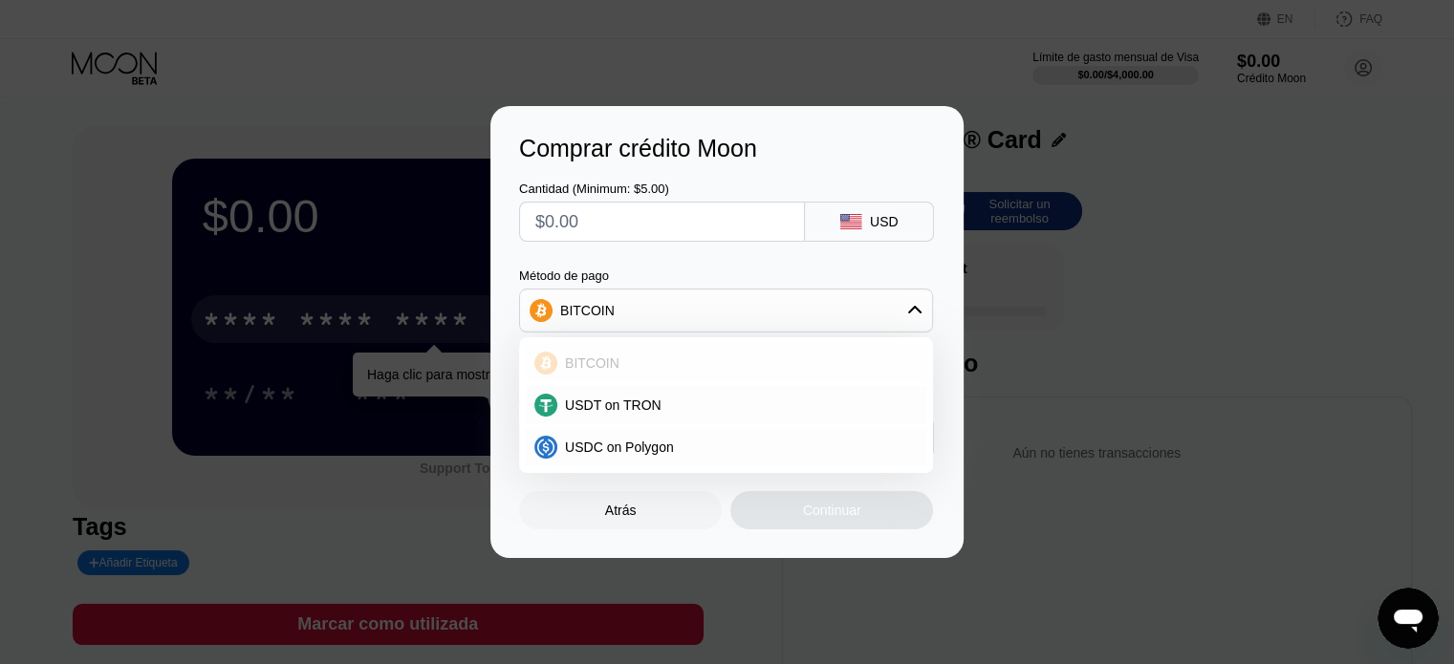
click at [759, 365] on div "BITCOIN" at bounding box center [737, 363] width 360 height 15
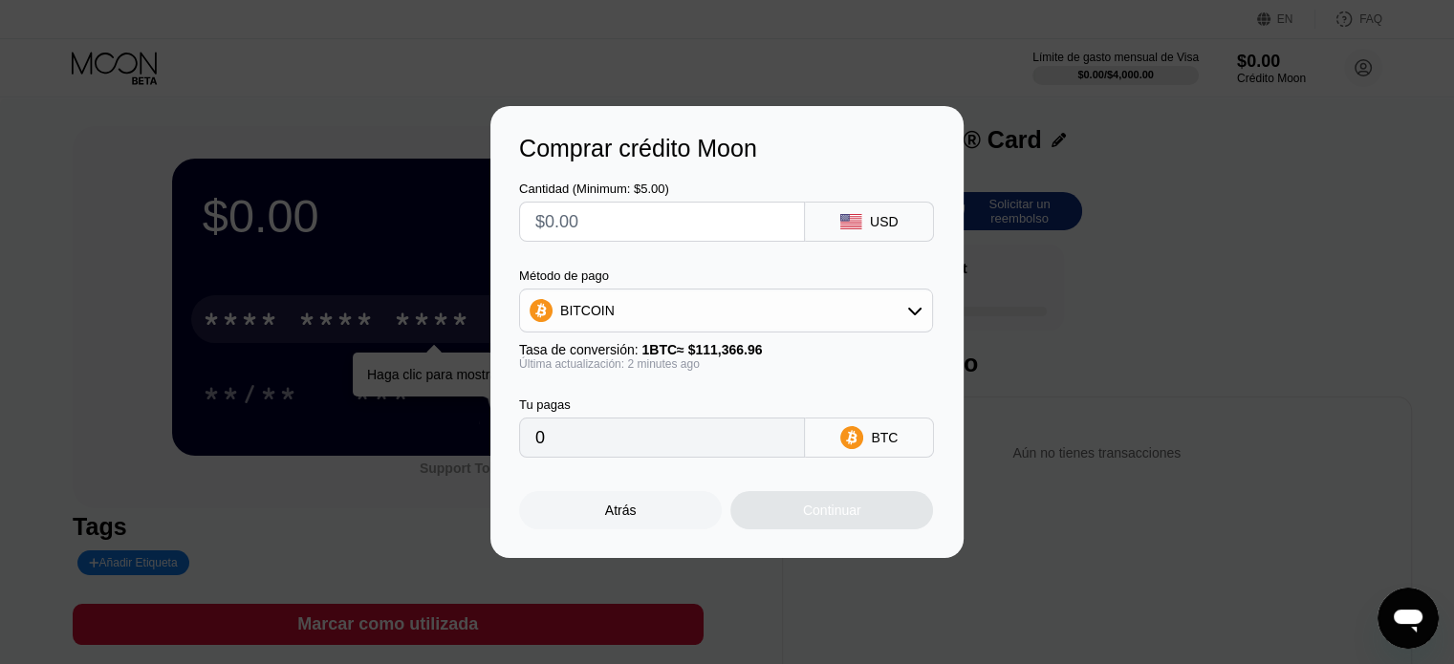
click at [726, 434] on input "0" at bounding box center [661, 438] width 253 height 38
click at [597, 450] on input "0" at bounding box center [661, 438] width 253 height 38
click at [554, 440] on input "0" at bounding box center [661, 438] width 253 height 38
click at [589, 217] on input "text" at bounding box center [661, 222] width 253 height 38
type input "$4"
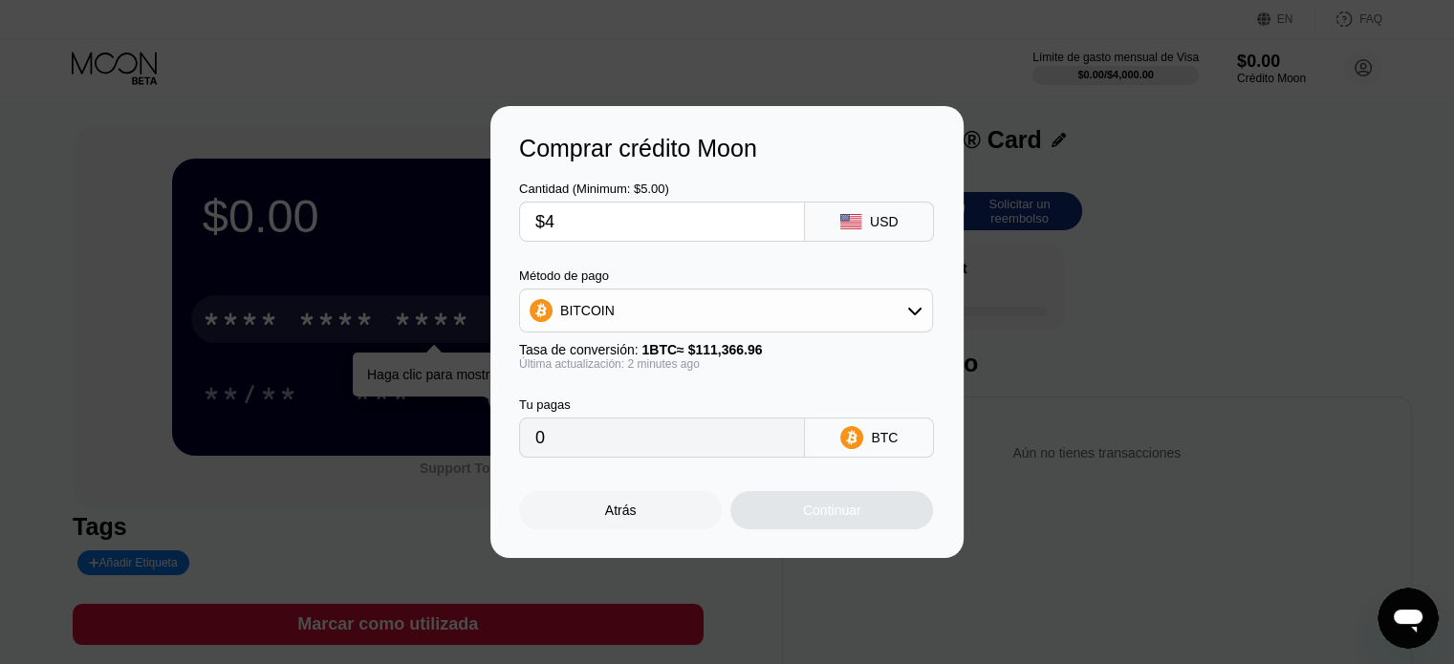
type input "0.00003592"
click at [589, 215] on input "$4" at bounding box center [661, 222] width 253 height 38
type input "$40"
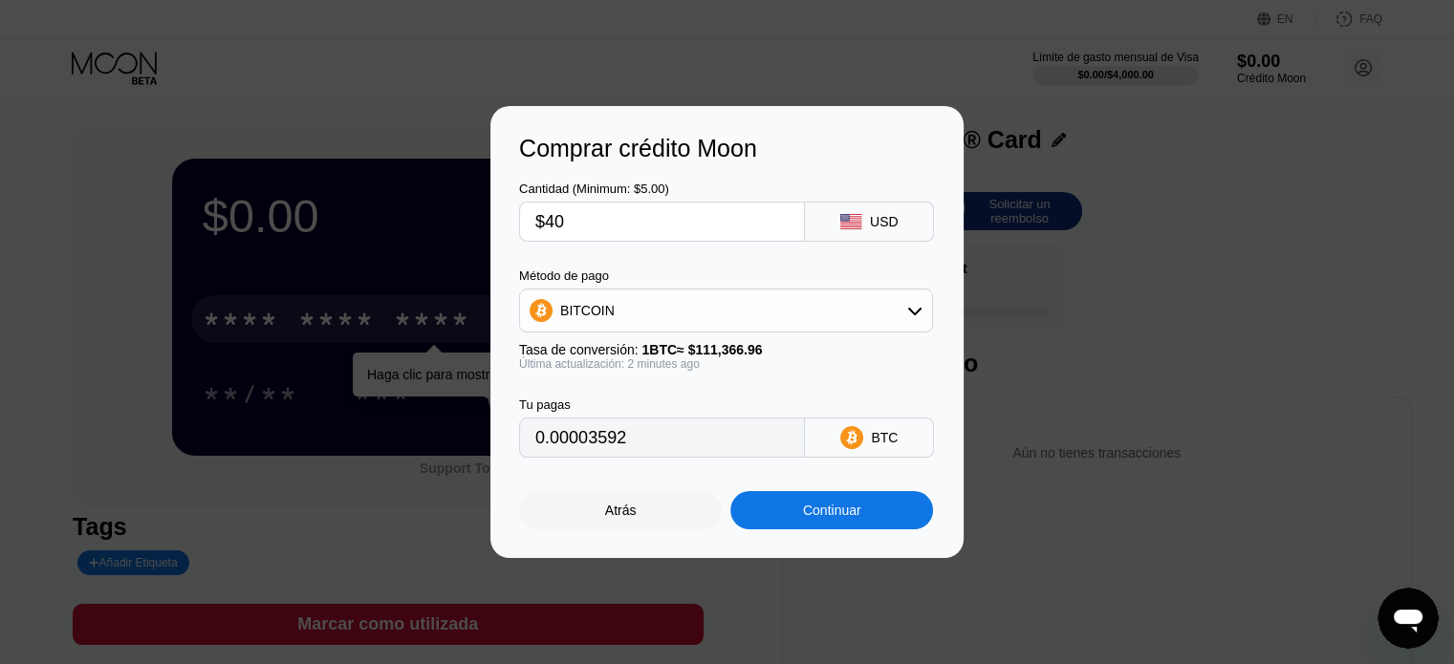
type input "0.00035918"
type input "$400"
type input "0.00359173"
type input "$4000"
type input "0.03591730"
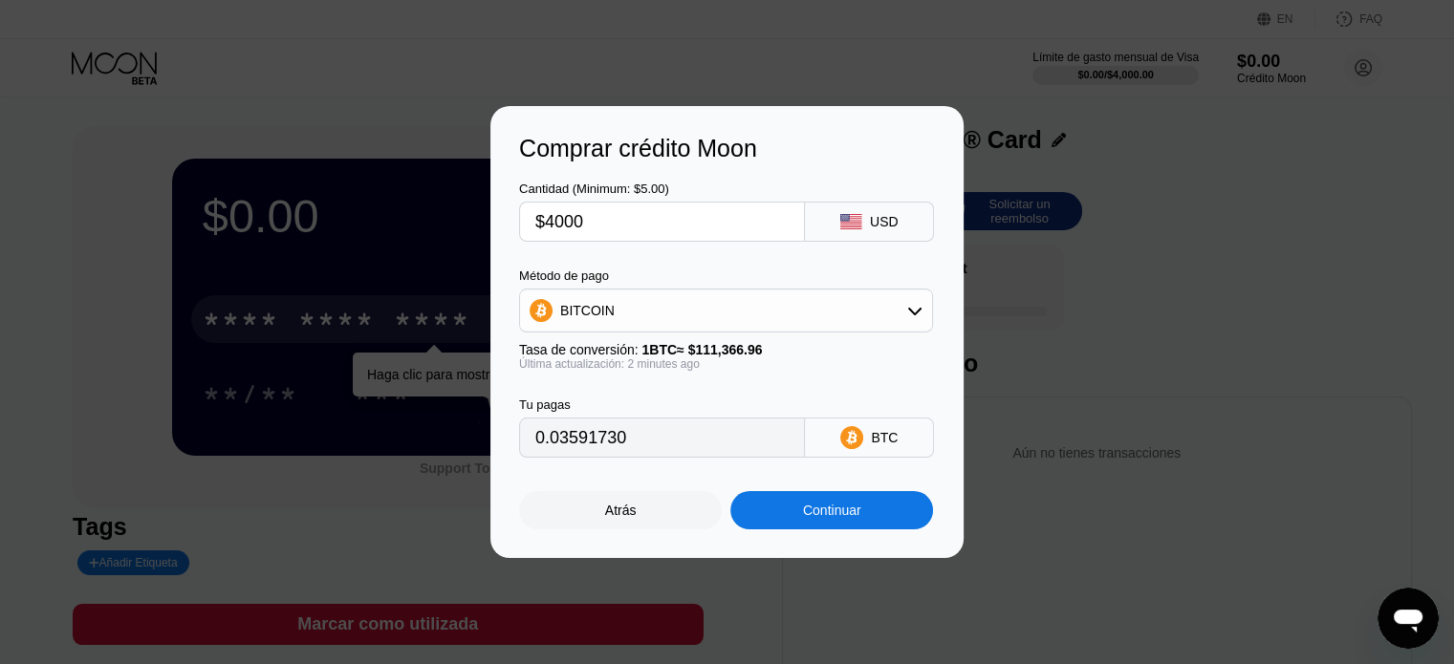
type input "$40000"
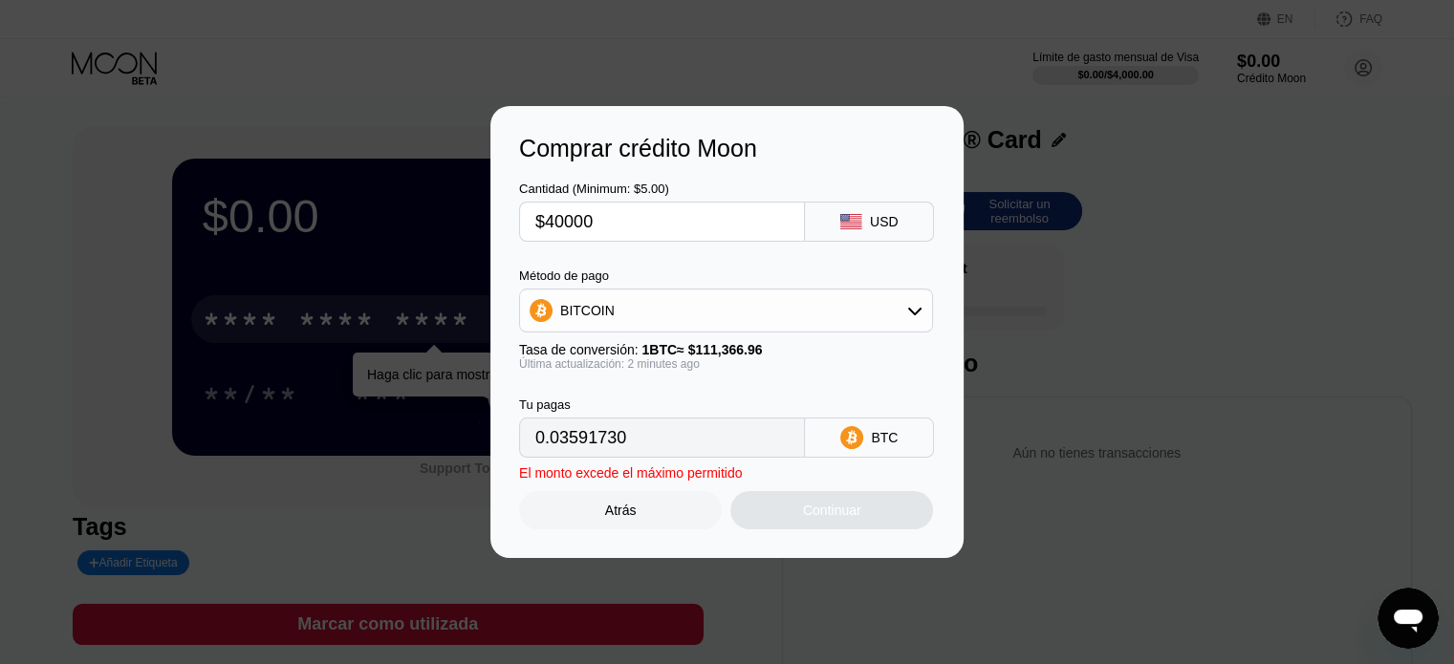
type input "0.35917294"
type input "$4000"
type input "0.03591730"
type input "$400"
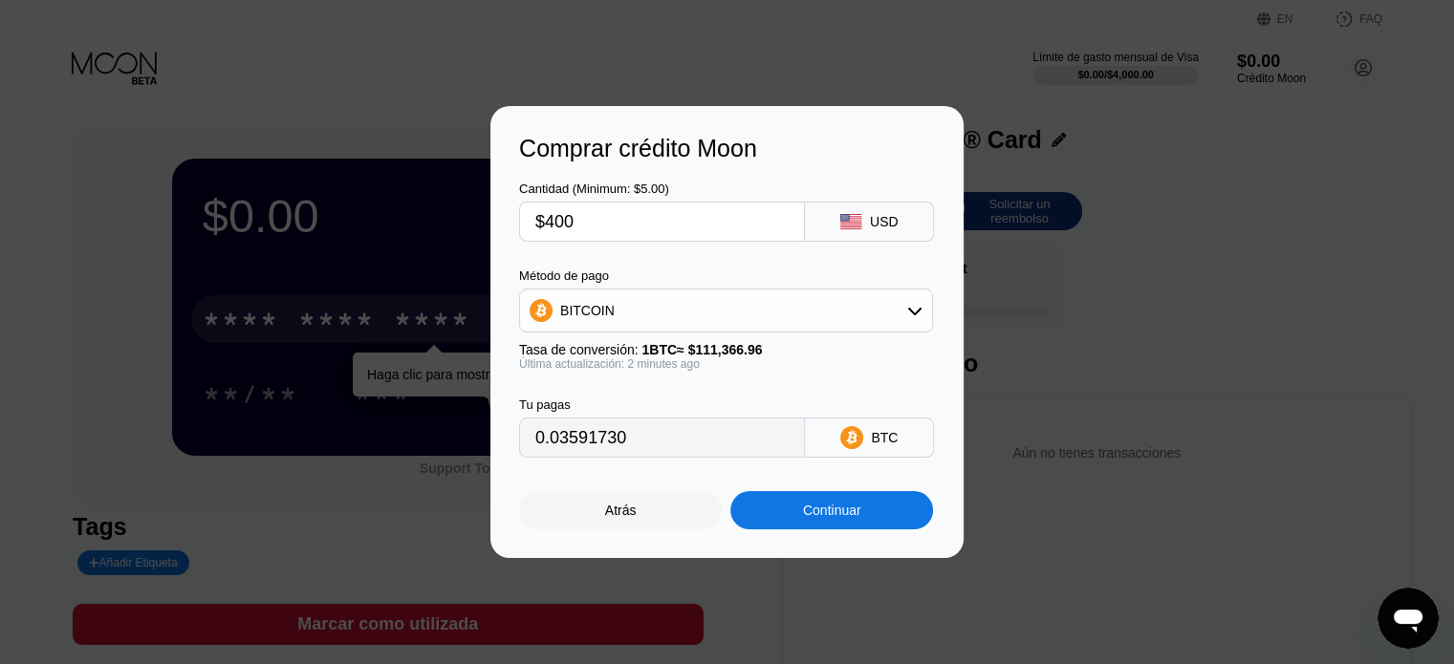
type input "0.00359173"
type input "$40"
type input "0.00035918"
type input "$4"
type input "0.00003592"
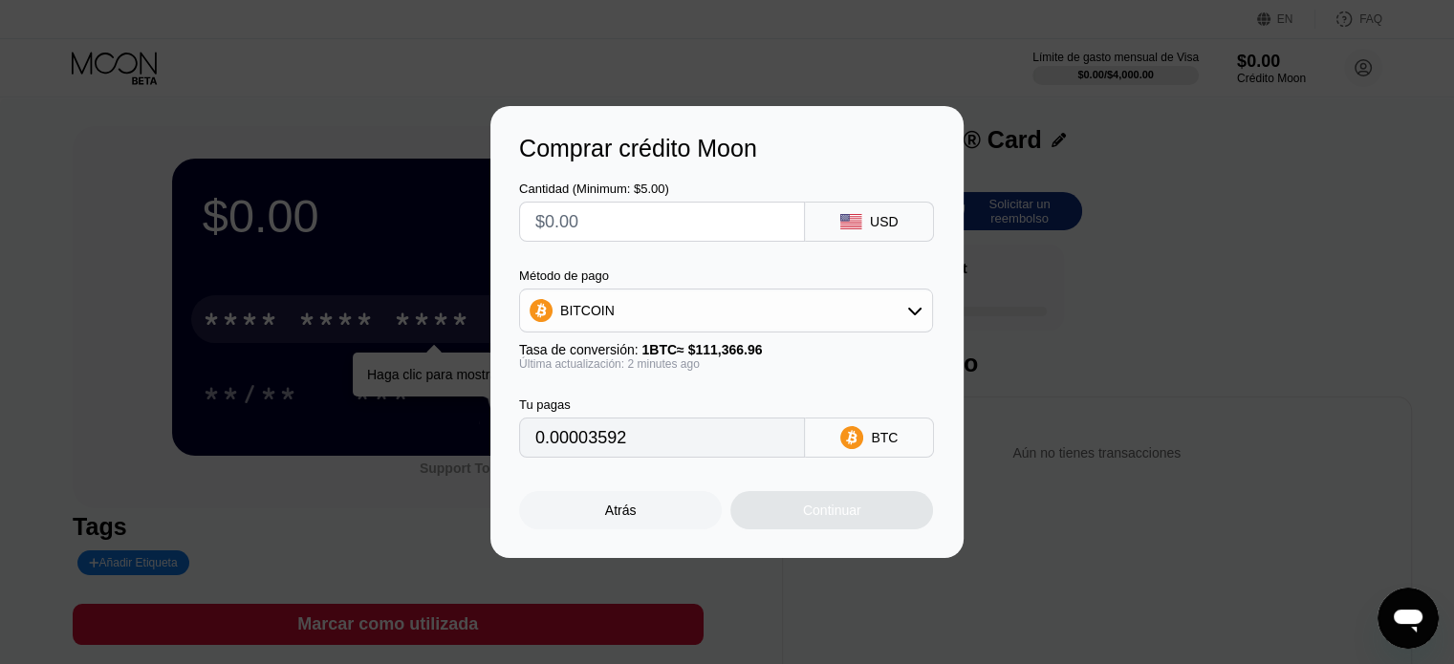
type input "0"
type input "$1"
type input "0.00000898"
type input "$10"
type input "0.00008980"
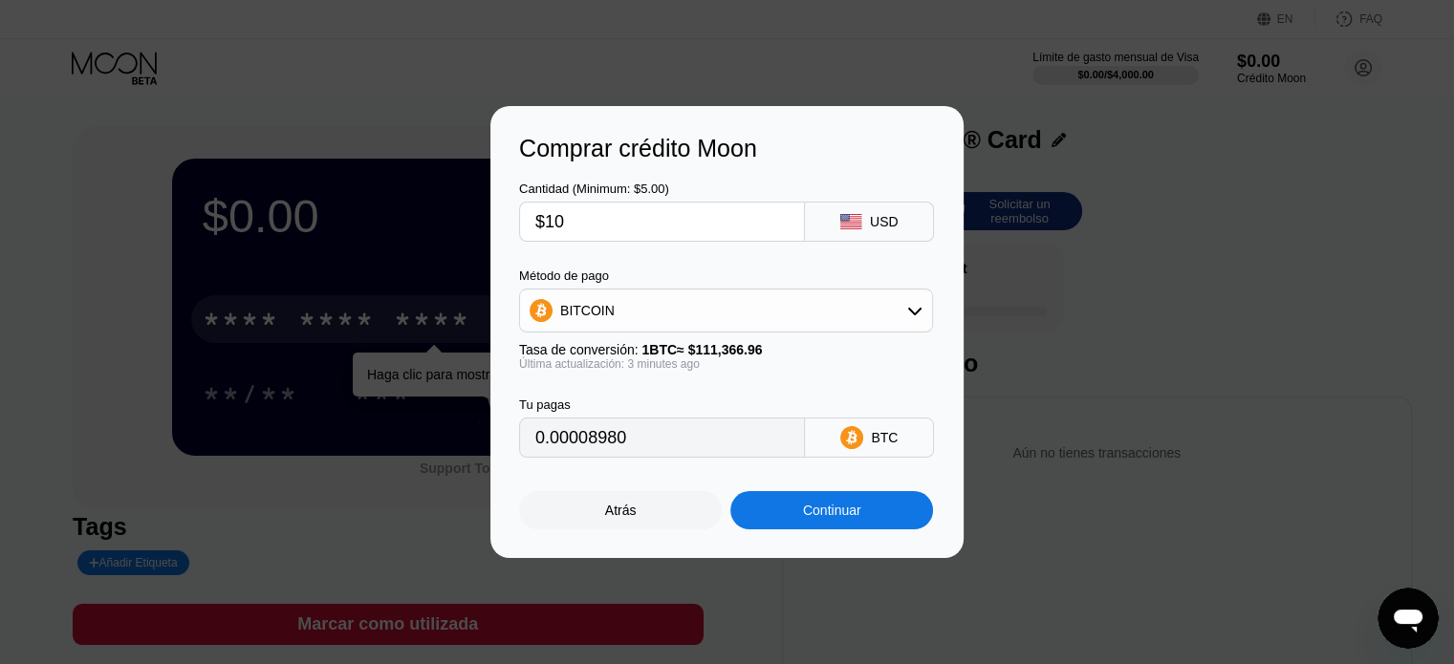
type input "$10"
click at [853, 518] on div "Continuar" at bounding box center [832, 510] width 58 height 15
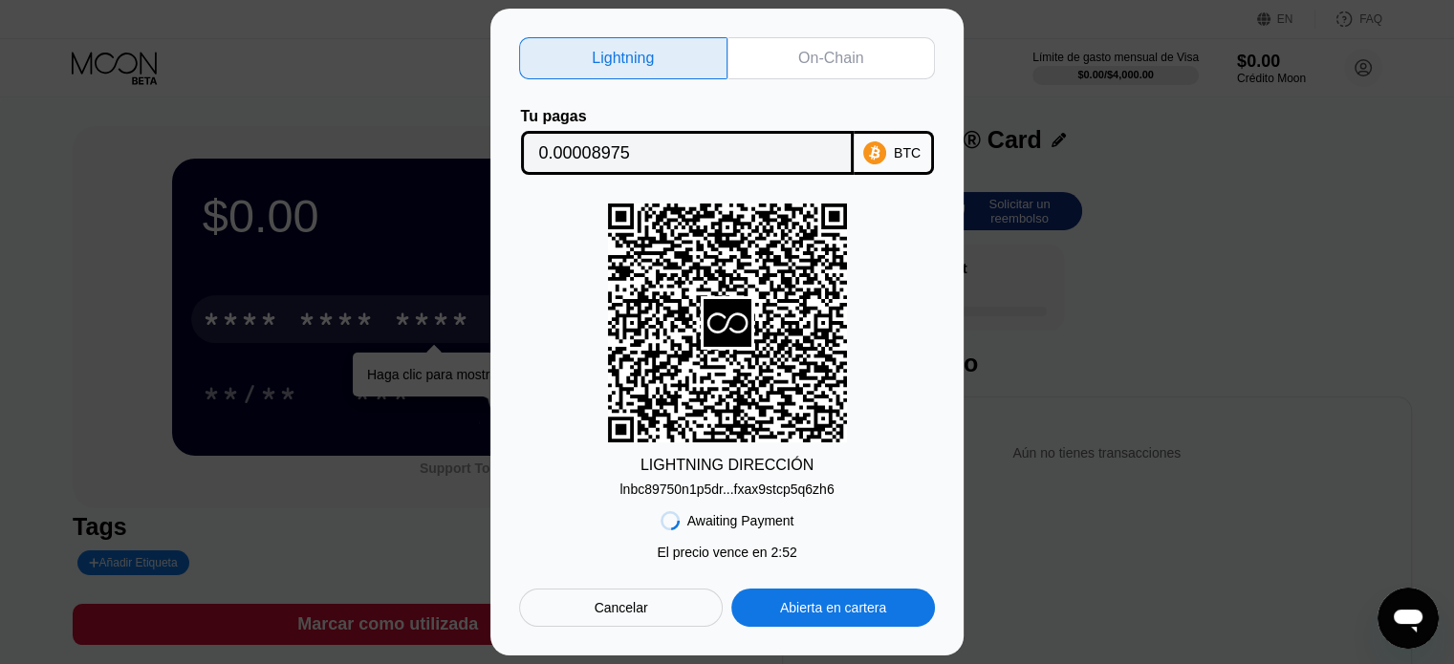
click at [618, 615] on div "Cancelar" at bounding box center [621, 607] width 54 height 17
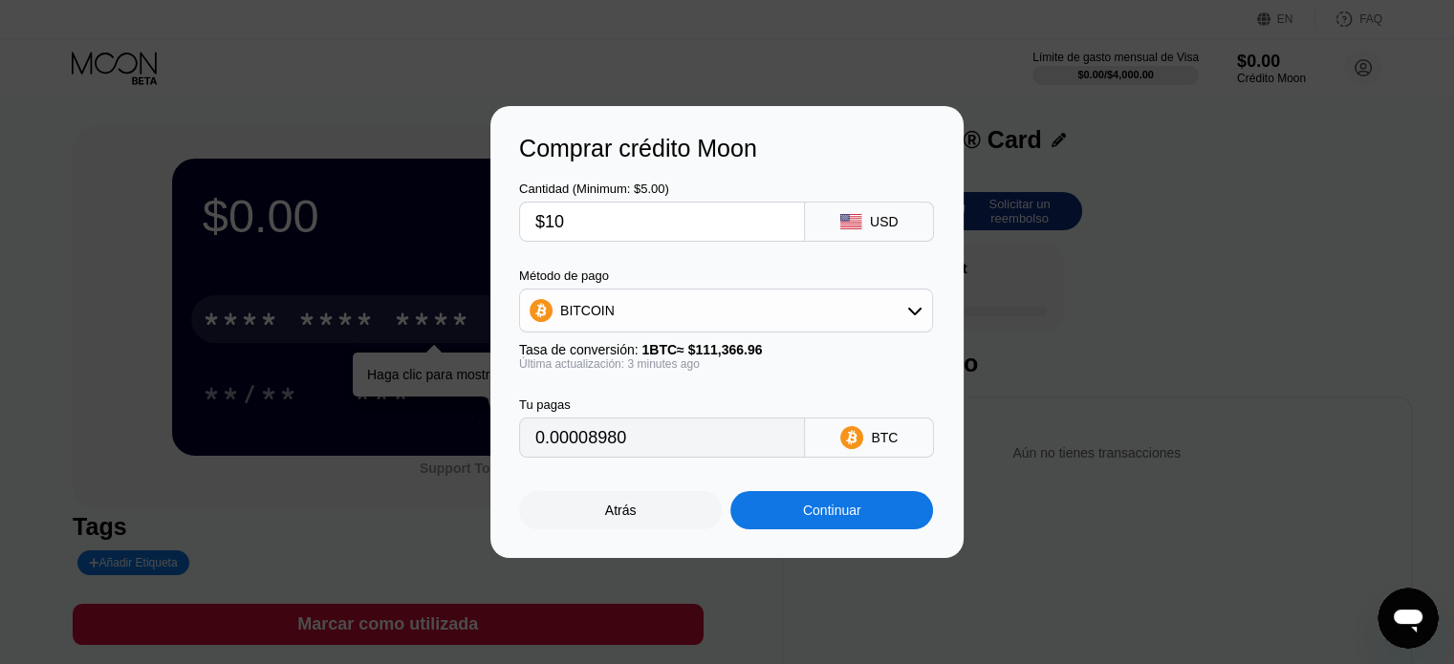
click at [638, 529] on div "Atrás" at bounding box center [620, 510] width 203 height 38
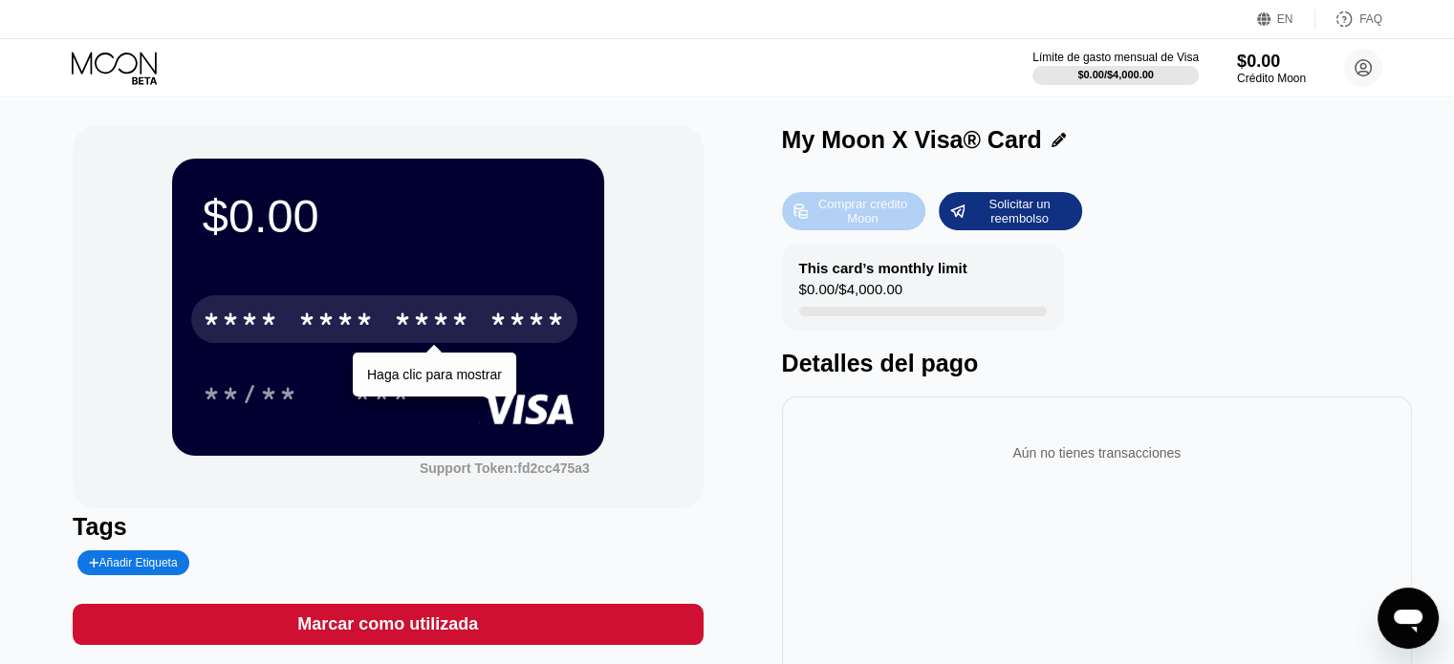
click at [818, 223] on div "Comprar crédito Moon" at bounding box center [861, 211] width 105 height 31
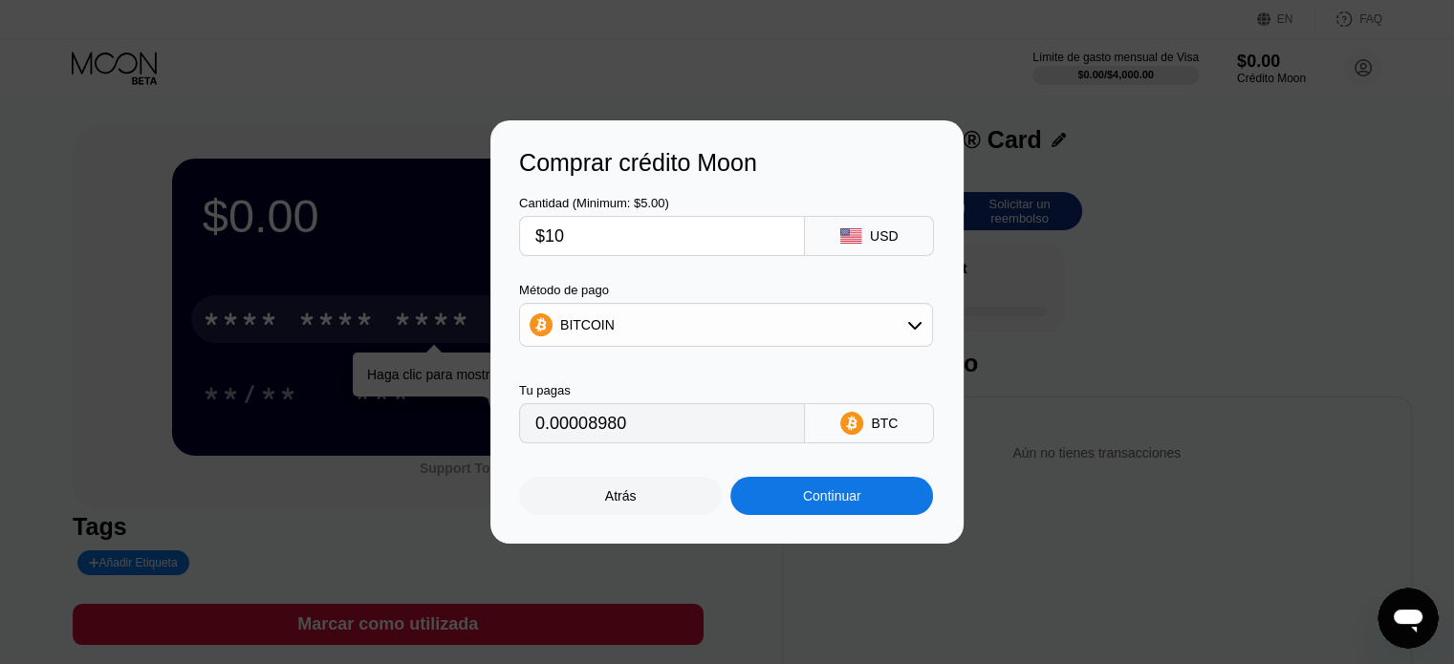
click at [612, 236] on input "$10" at bounding box center [661, 236] width 253 height 38
type input "$1"
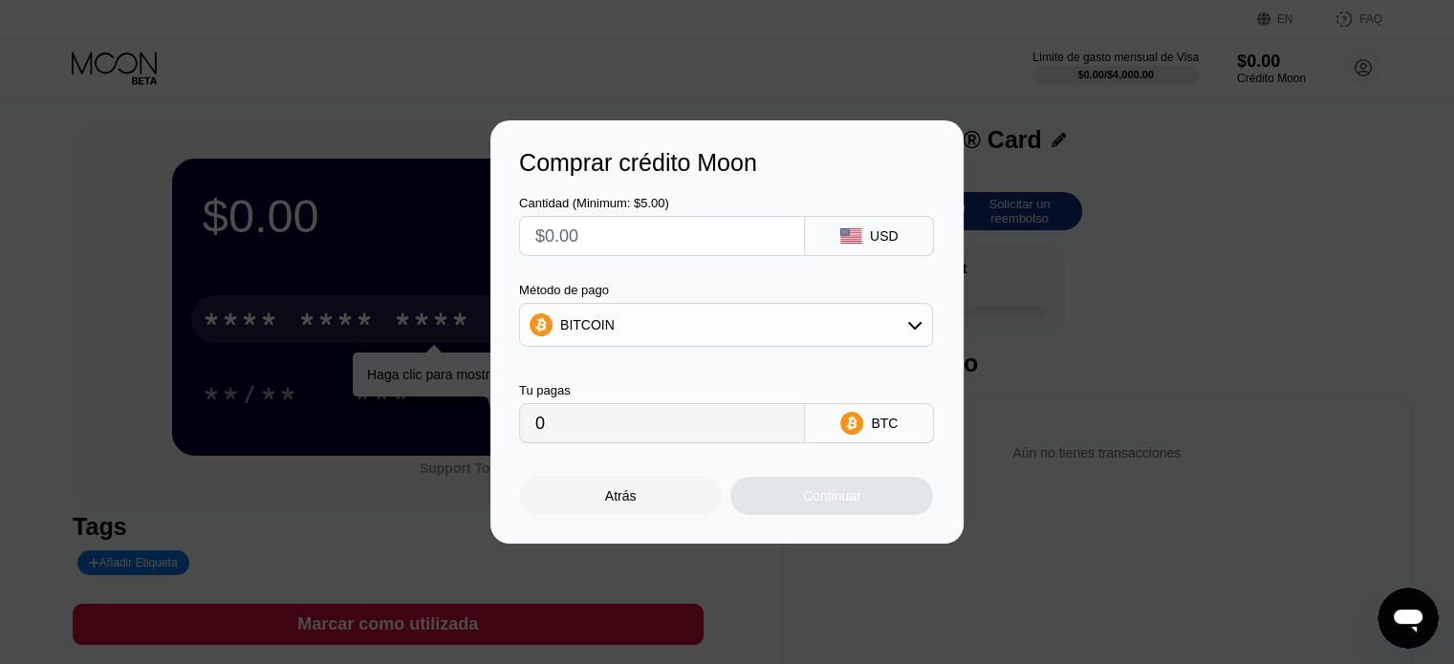
type input "0"
click at [718, 327] on div "BITCOIN" at bounding box center [726, 325] width 412 height 38
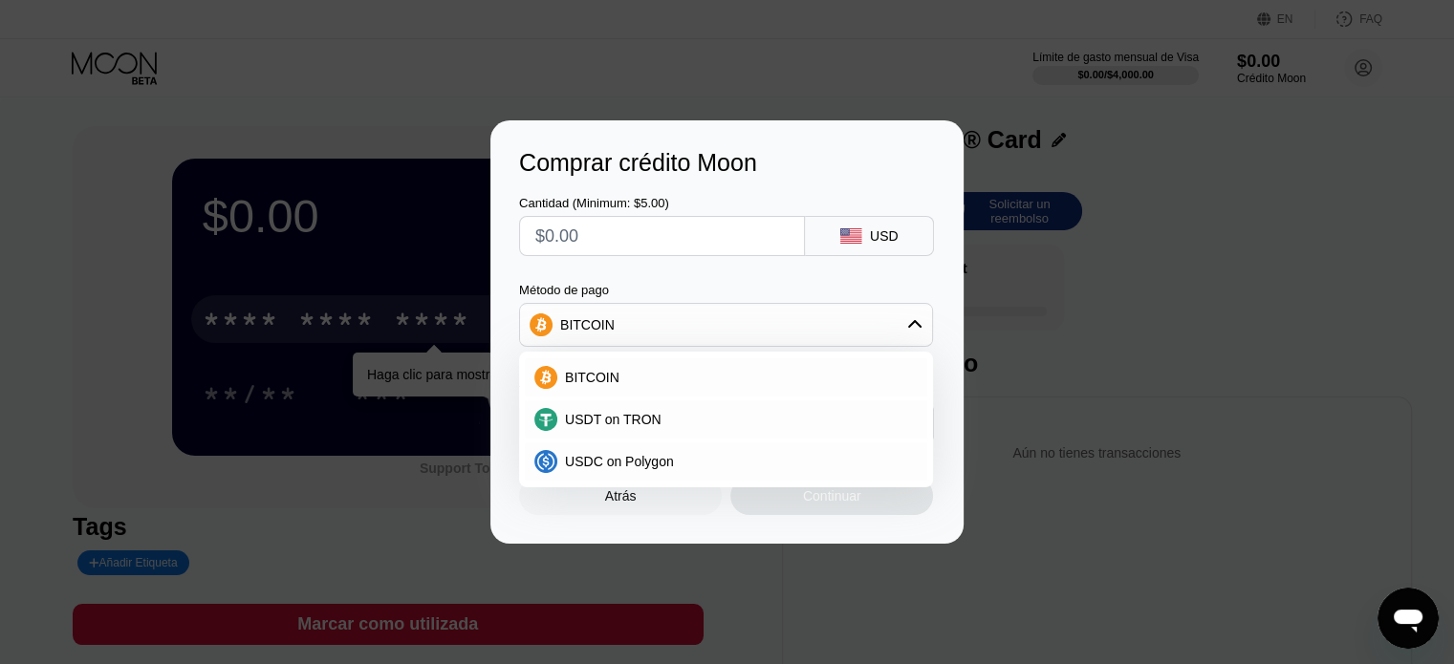
click at [961, 439] on div "Comprar crédito Moon Cantidad (Minimum: $5.00) USD Método de pago BITCOIN BITCO…" at bounding box center [726, 331] width 473 height 423
click at [829, 530] on div "Comprar crédito Moon Cantidad (Minimum: $5.00) USD Método de pago BITCOIN BITCO…" at bounding box center [726, 331] width 473 height 423
click at [598, 378] on span "BITCOIN" at bounding box center [592, 377] width 54 height 15
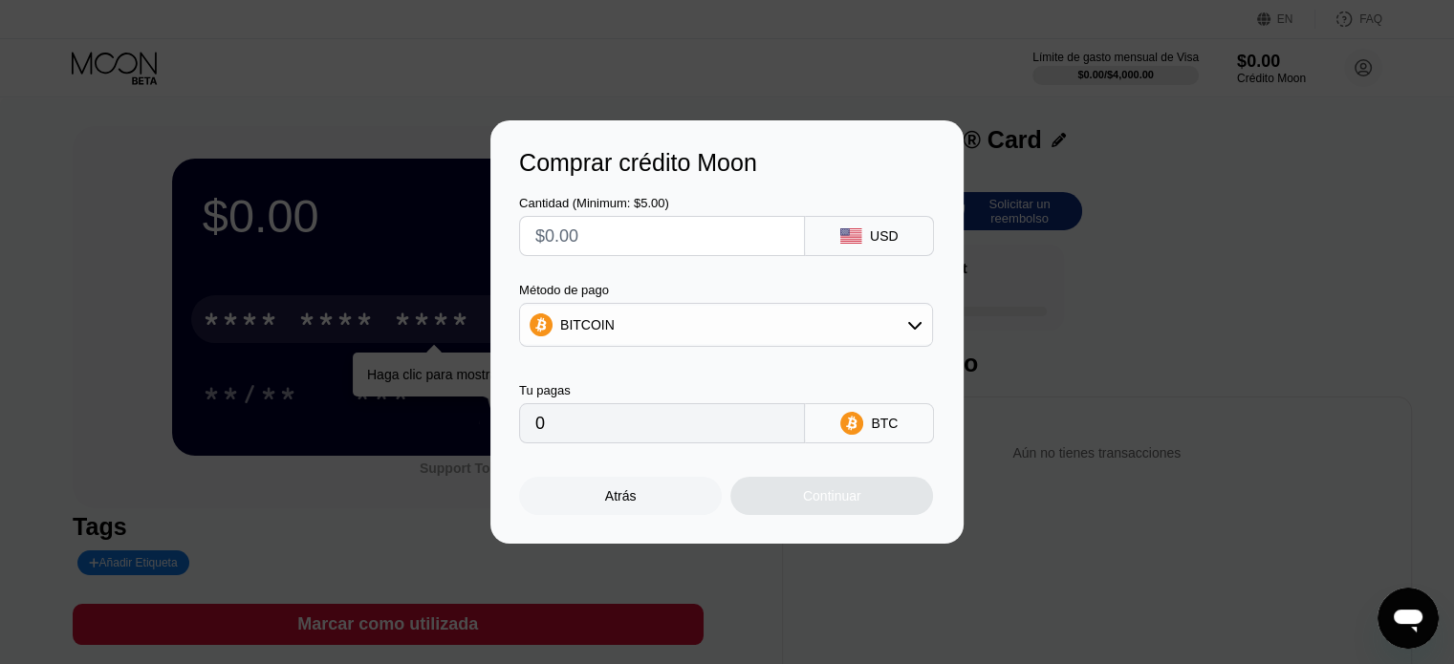
click at [899, 342] on div "BITCOIN" at bounding box center [726, 325] width 412 height 38
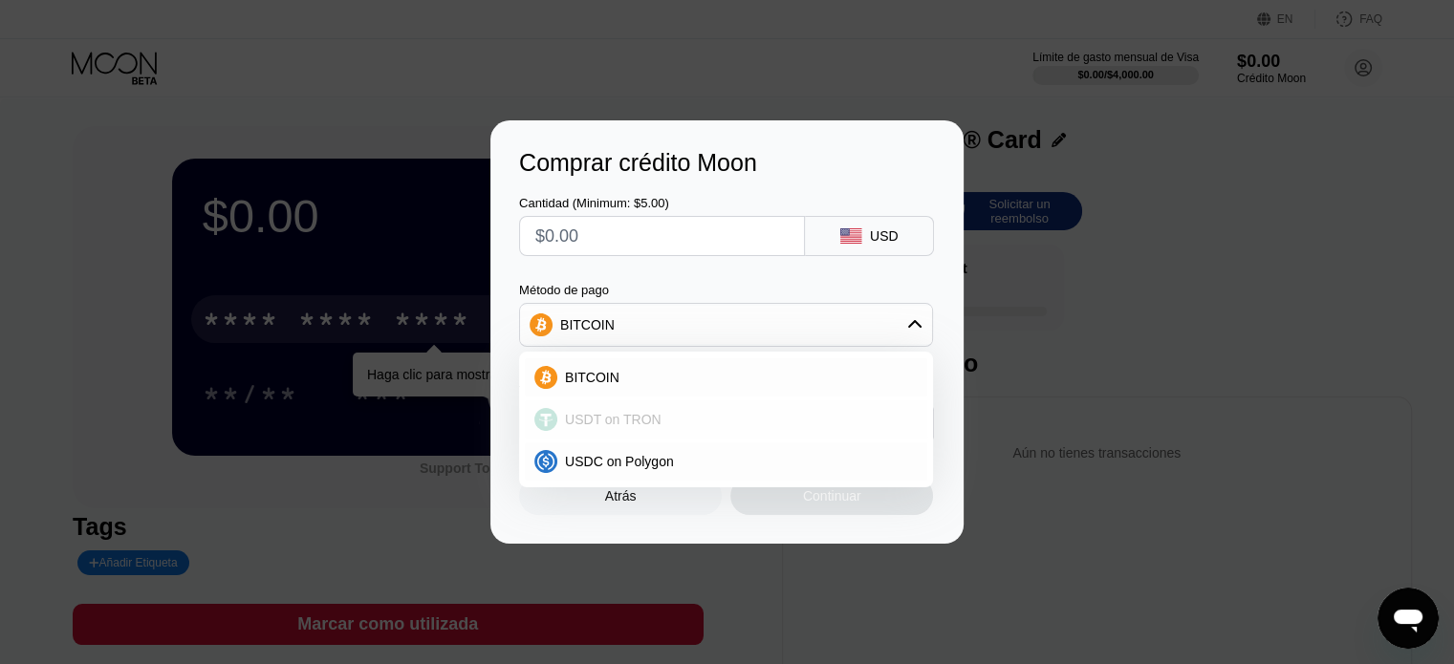
click at [593, 431] on div "USDT on TRON" at bounding box center [726, 419] width 402 height 38
type input "0.00"
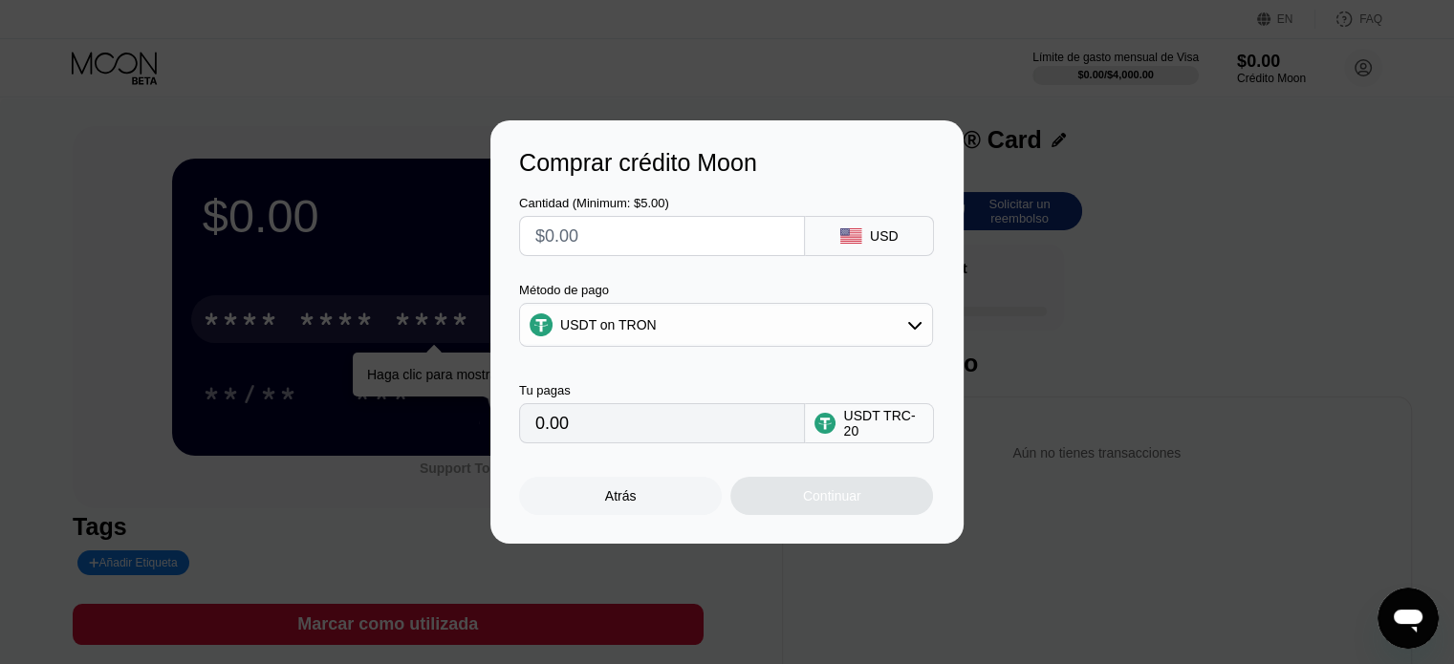
click at [713, 251] on input "text" at bounding box center [661, 236] width 253 height 38
type input "$5"
type input "5.05"
type input "$50"
type input "50.51"
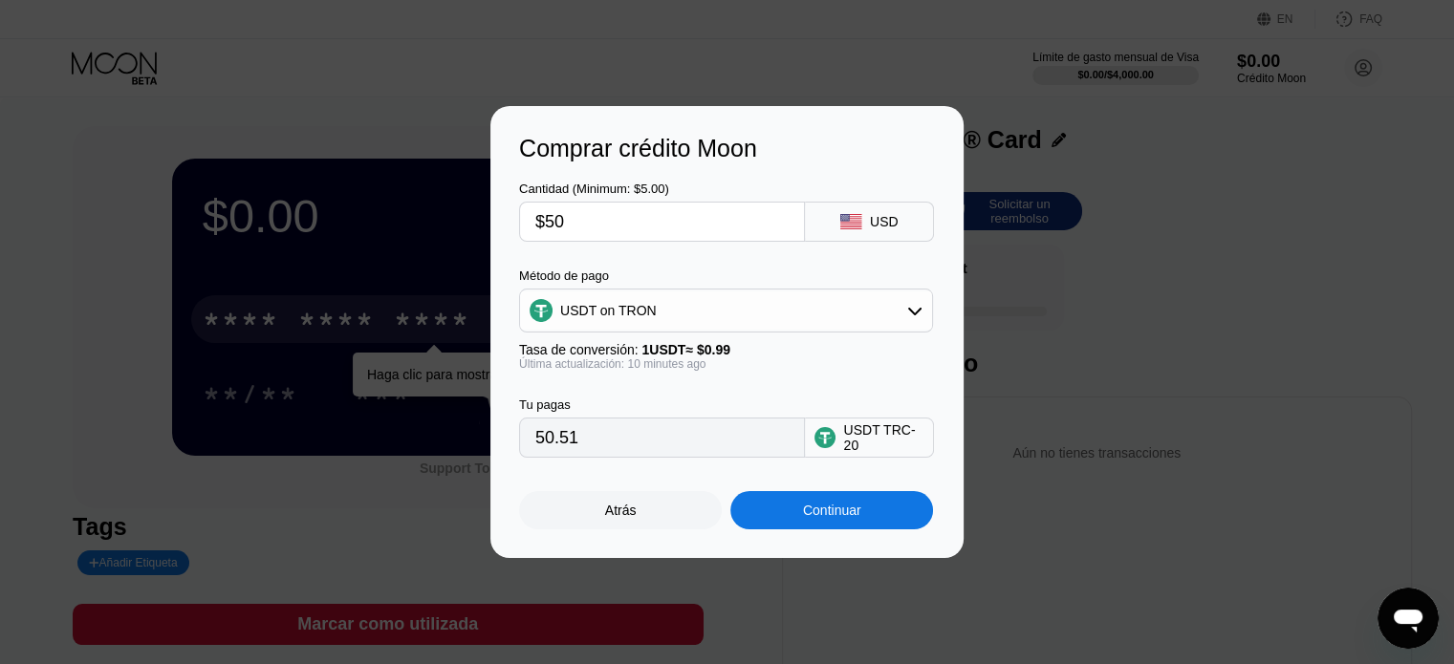
type input "$500"
type input "505.05"
type input "$500"
click at [820, 518] on div "Continuar" at bounding box center [832, 510] width 58 height 15
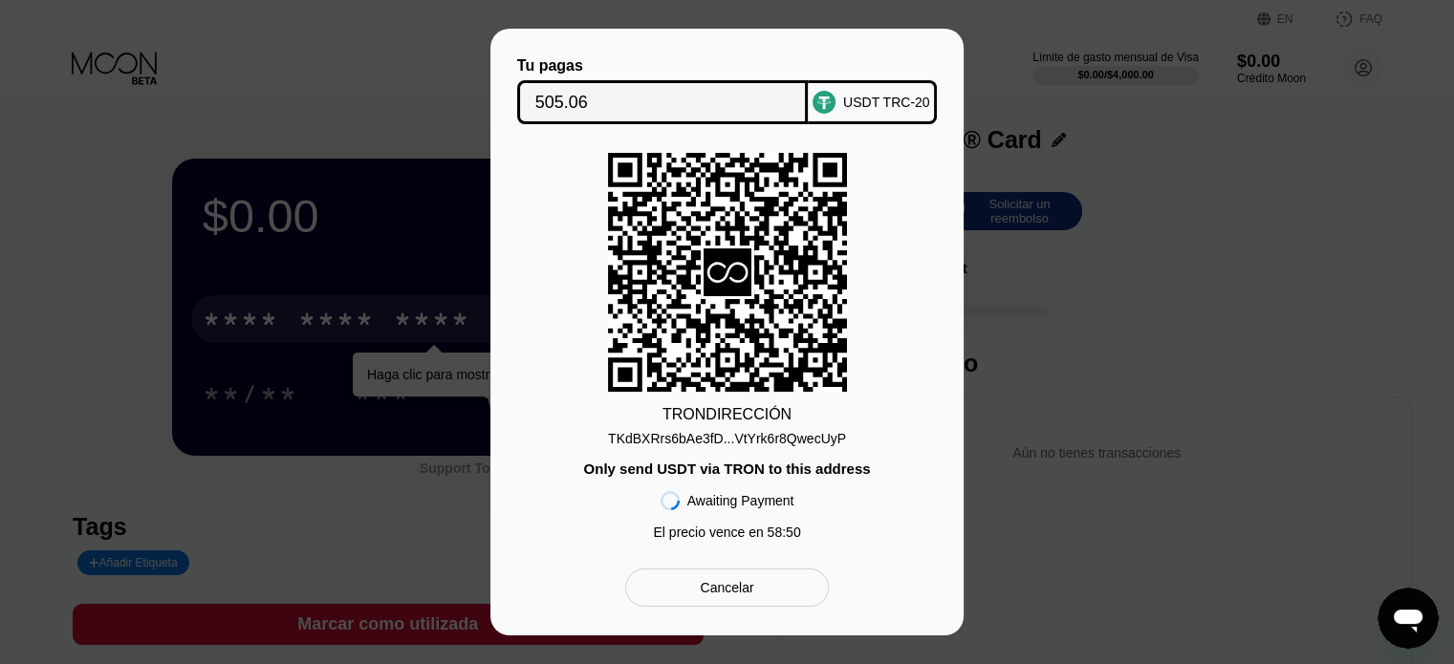
click at [759, 583] on div "Cancelar" at bounding box center [727, 588] width 204 height 38
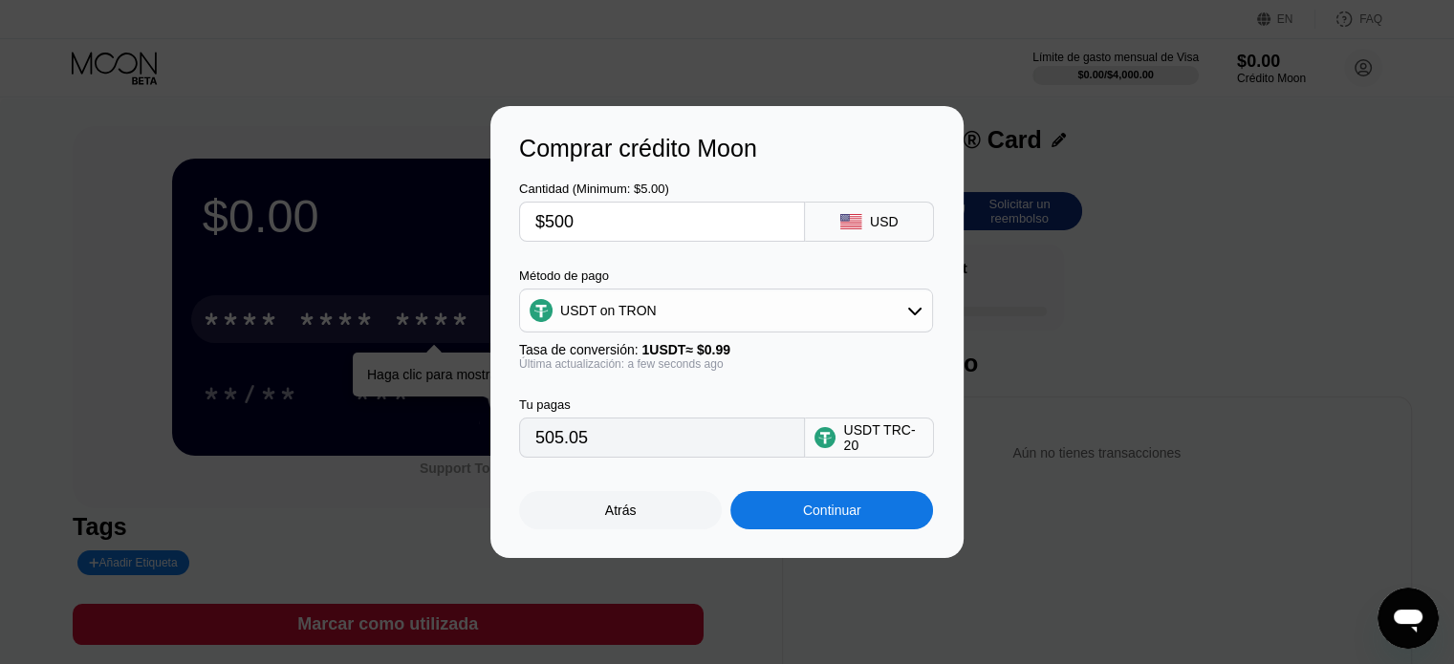
click at [607, 529] on div "Atrás" at bounding box center [620, 510] width 203 height 38
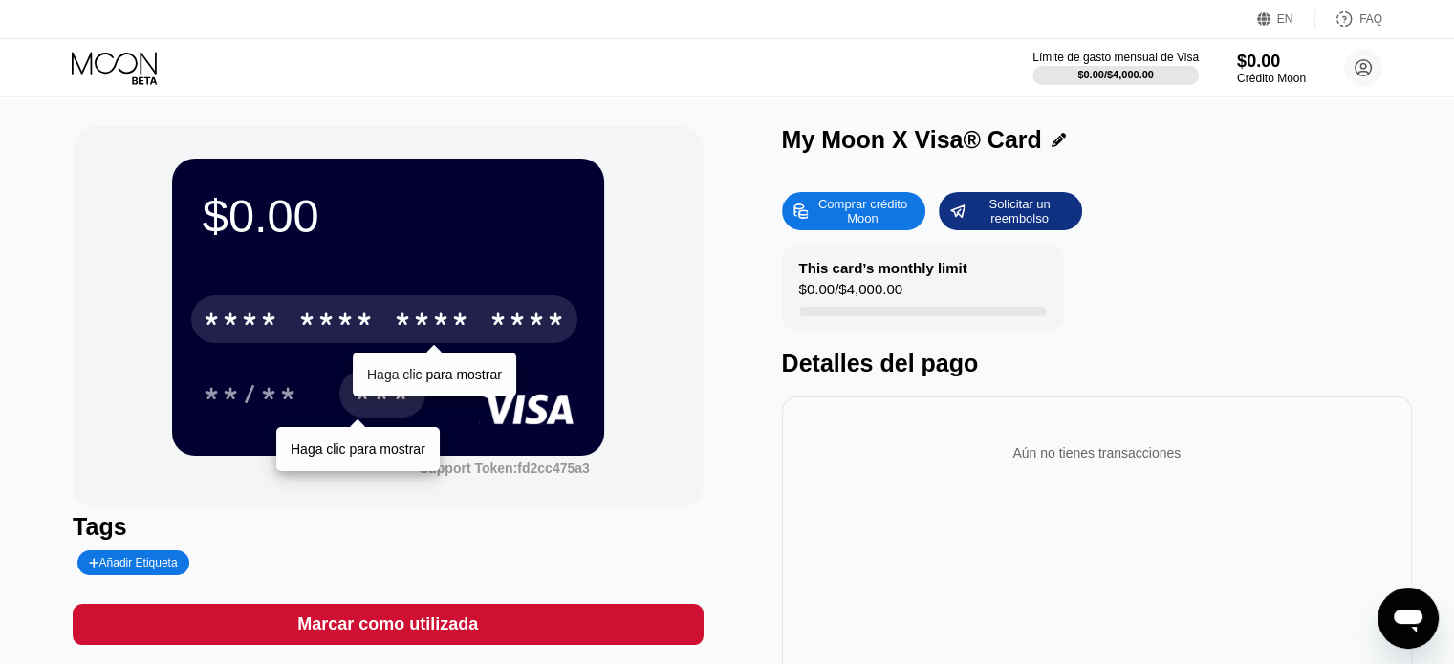
click at [402, 378] on div "***" at bounding box center [382, 394] width 86 height 48
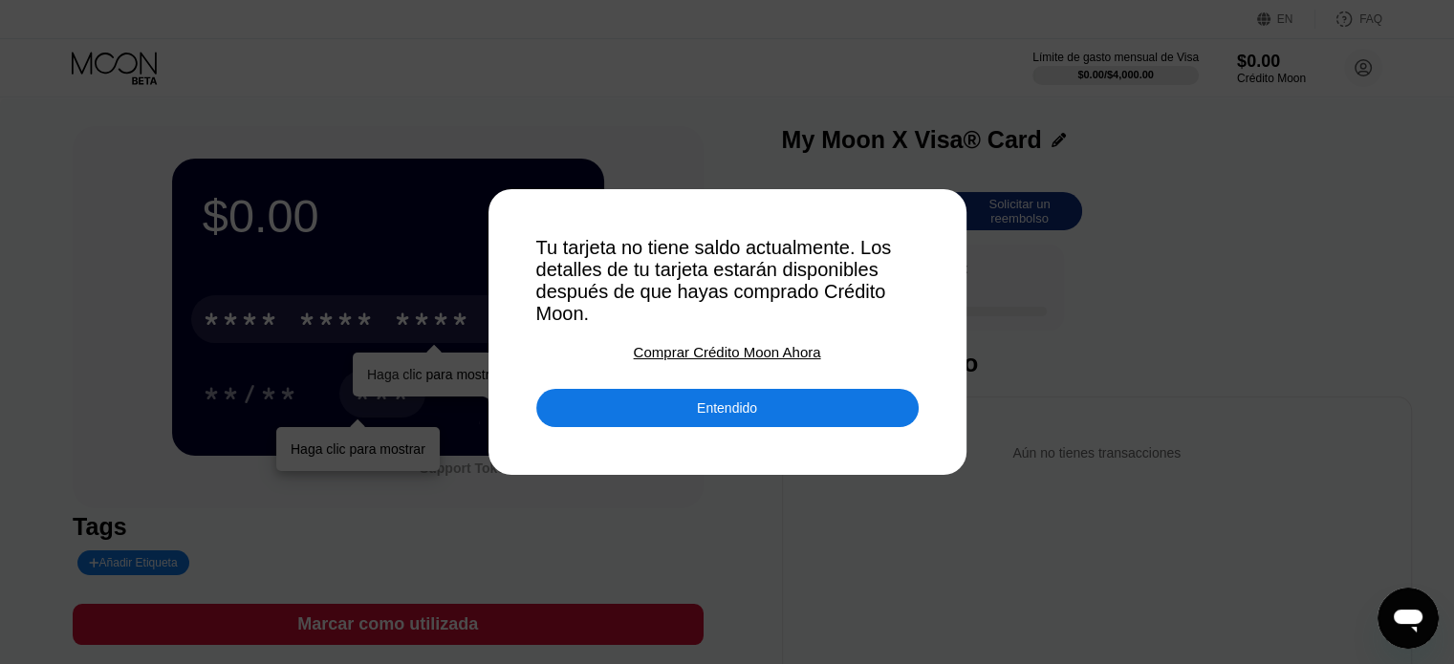
click at [745, 427] on div "Entendido" at bounding box center [727, 408] width 382 height 38
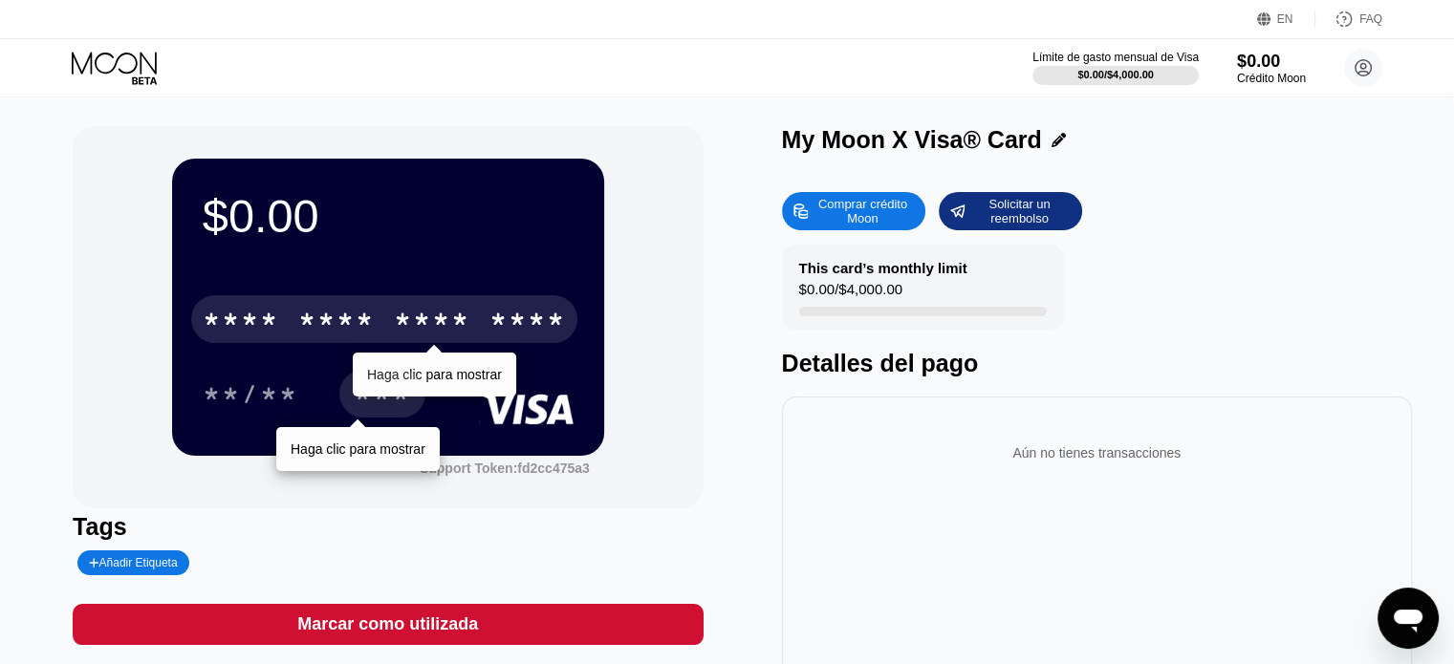
click at [477, 371] on div "Haga clic para mostrar" at bounding box center [434, 374] width 135 height 15
click at [425, 369] on div "Haga clic para mostrar" at bounding box center [434, 375] width 163 height 44
click at [469, 305] on div "* * * * * * * * * * * * ****" at bounding box center [384, 319] width 386 height 48
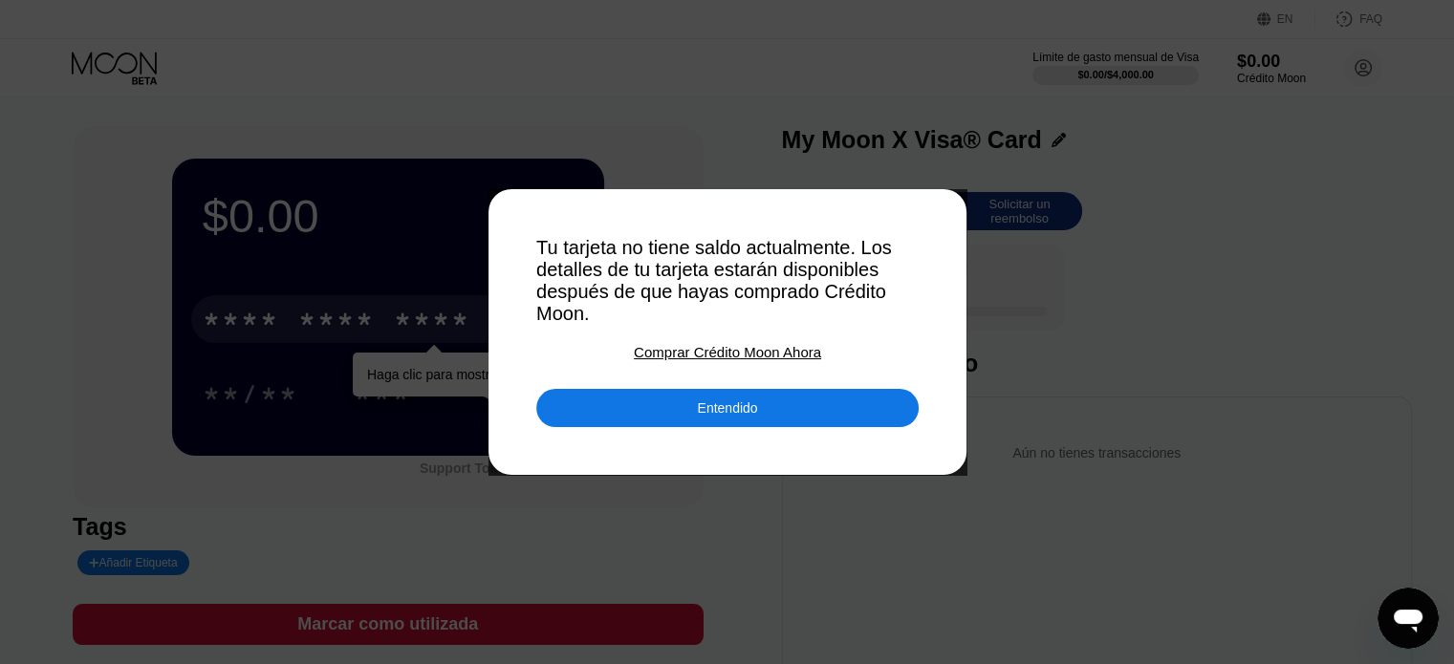
click at [729, 417] on div "Entendido" at bounding box center [727, 407] width 60 height 17
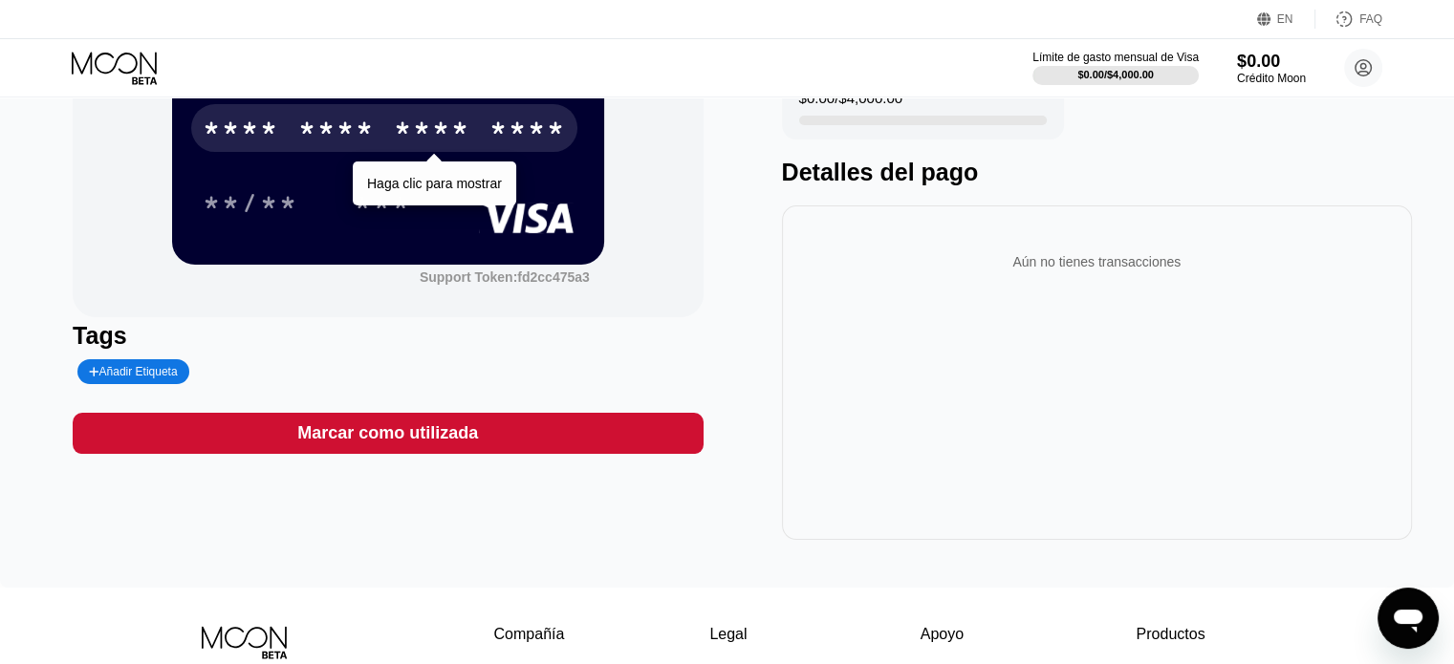
click at [456, 332] on div "Tags" at bounding box center [388, 336] width 630 height 28
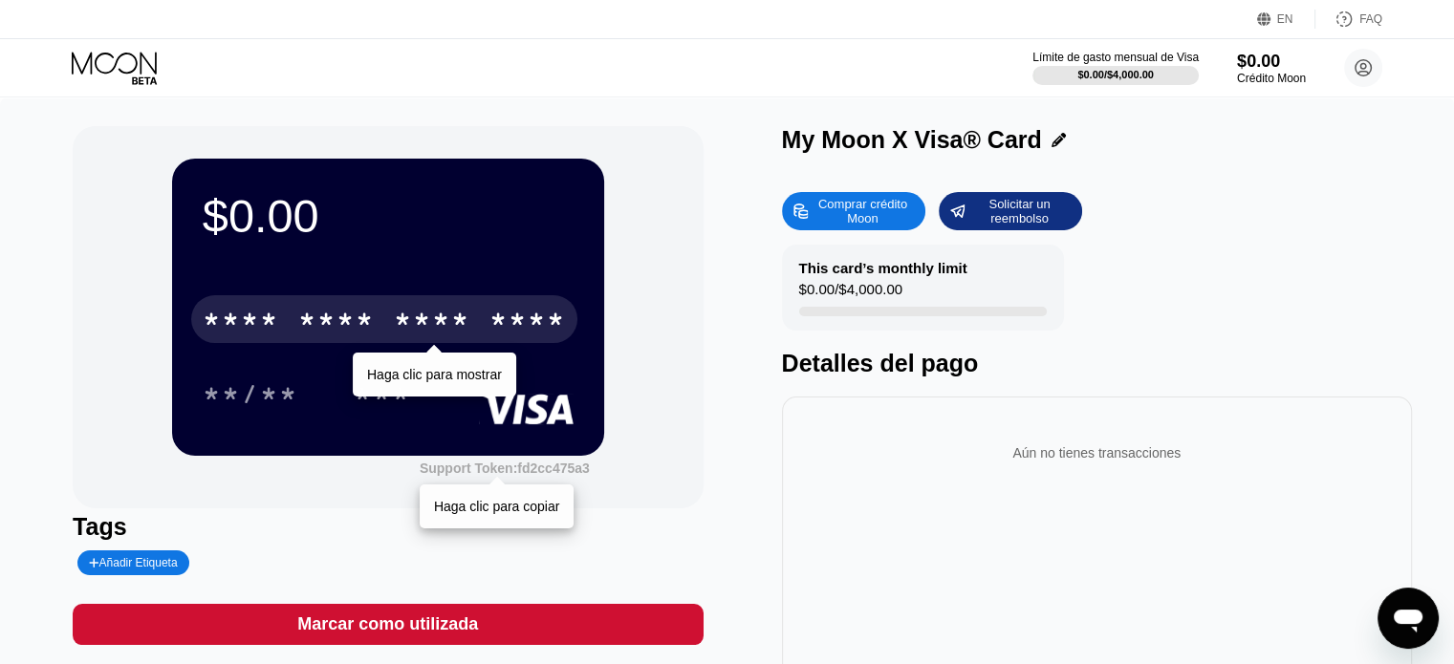
click at [508, 476] on div "Support Token: fd2cc475a3" at bounding box center [505, 468] width 170 height 15
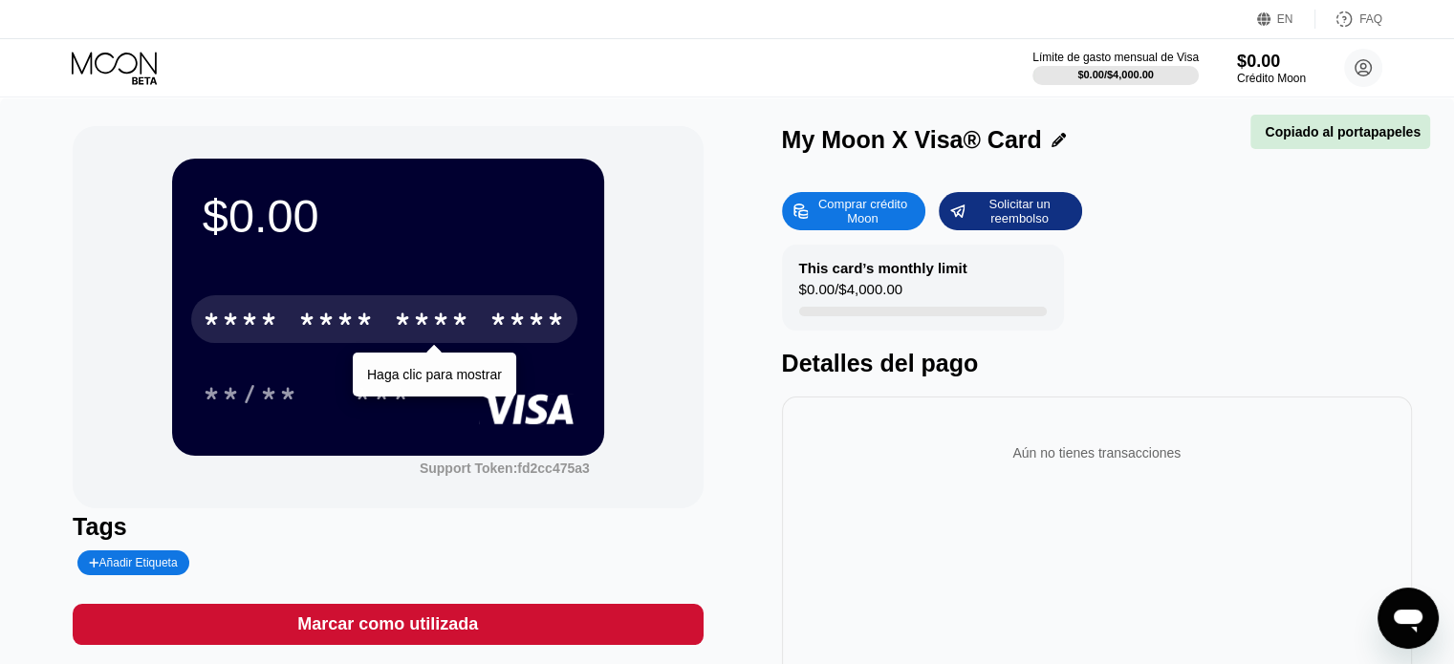
click at [1081, 130] on div "My Moon X Visa® Card" at bounding box center [1097, 140] width 630 height 28
click at [1369, 71] on icon at bounding box center [1363, 68] width 16 height 16
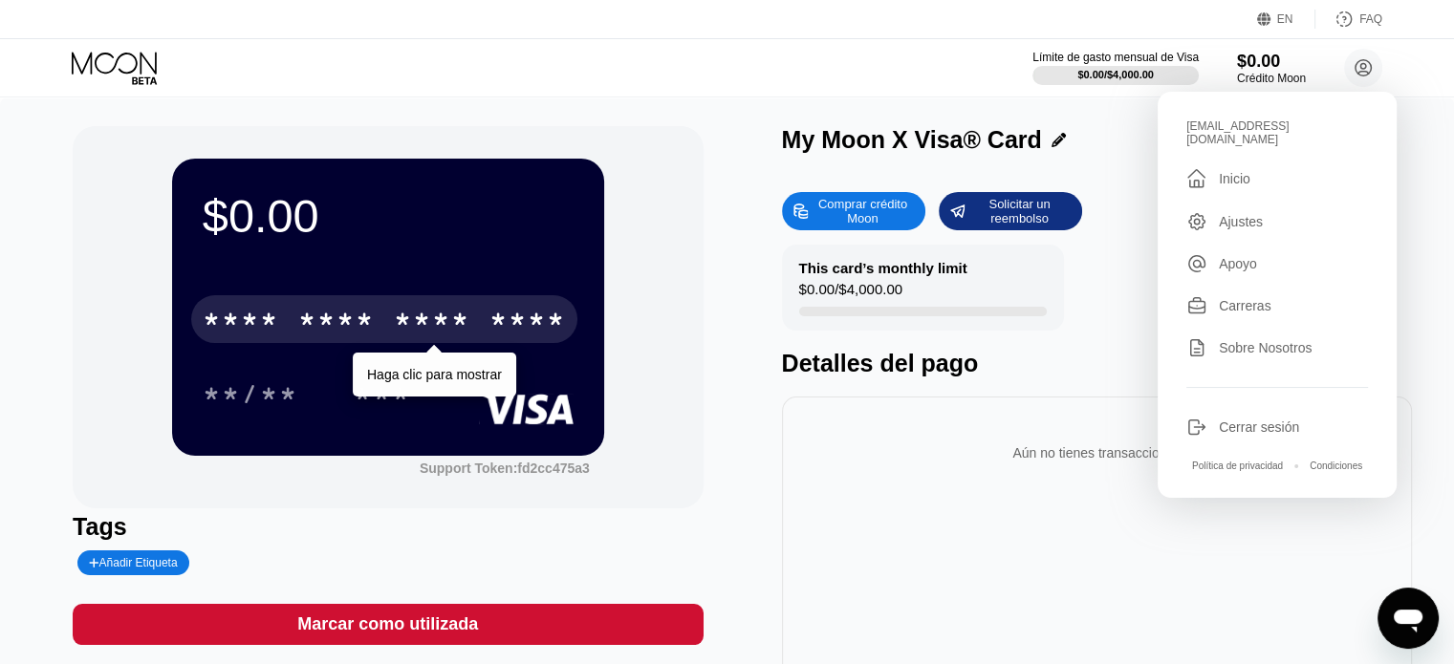
click at [1240, 214] on div "Ajustes" at bounding box center [1241, 221] width 44 height 15
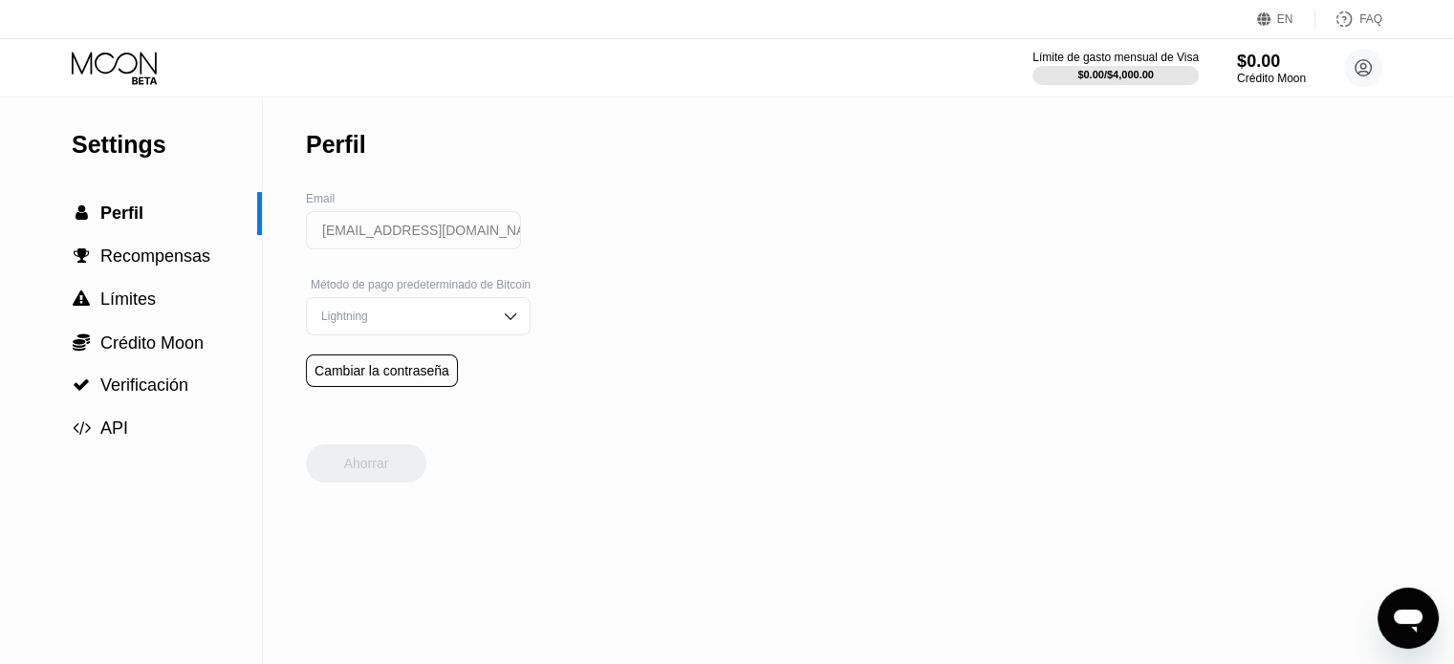
click at [507, 325] on img at bounding box center [510, 316] width 19 height 19
click at [153, 304] on span "Límites" at bounding box center [127, 299] width 55 height 19
